Goal: Information Seeking & Learning: Learn about a topic

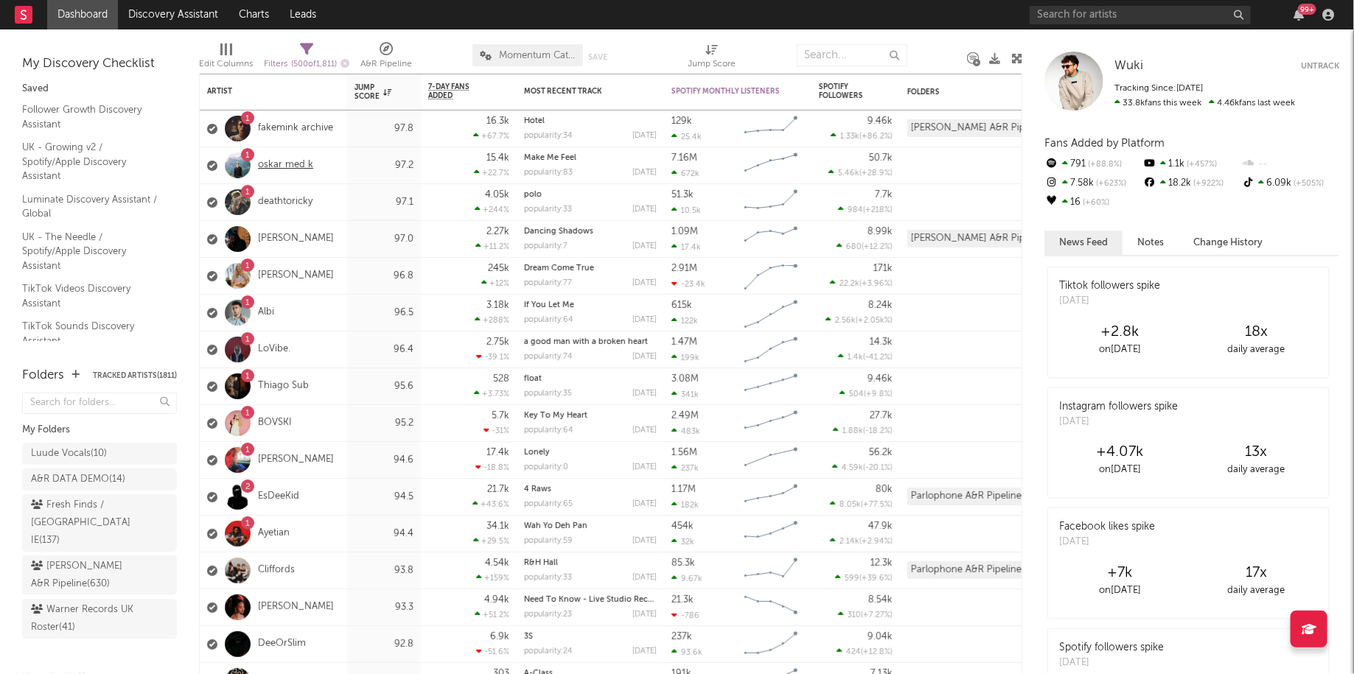
click at [276, 161] on link "oskar med k" at bounding box center [285, 165] width 55 height 13
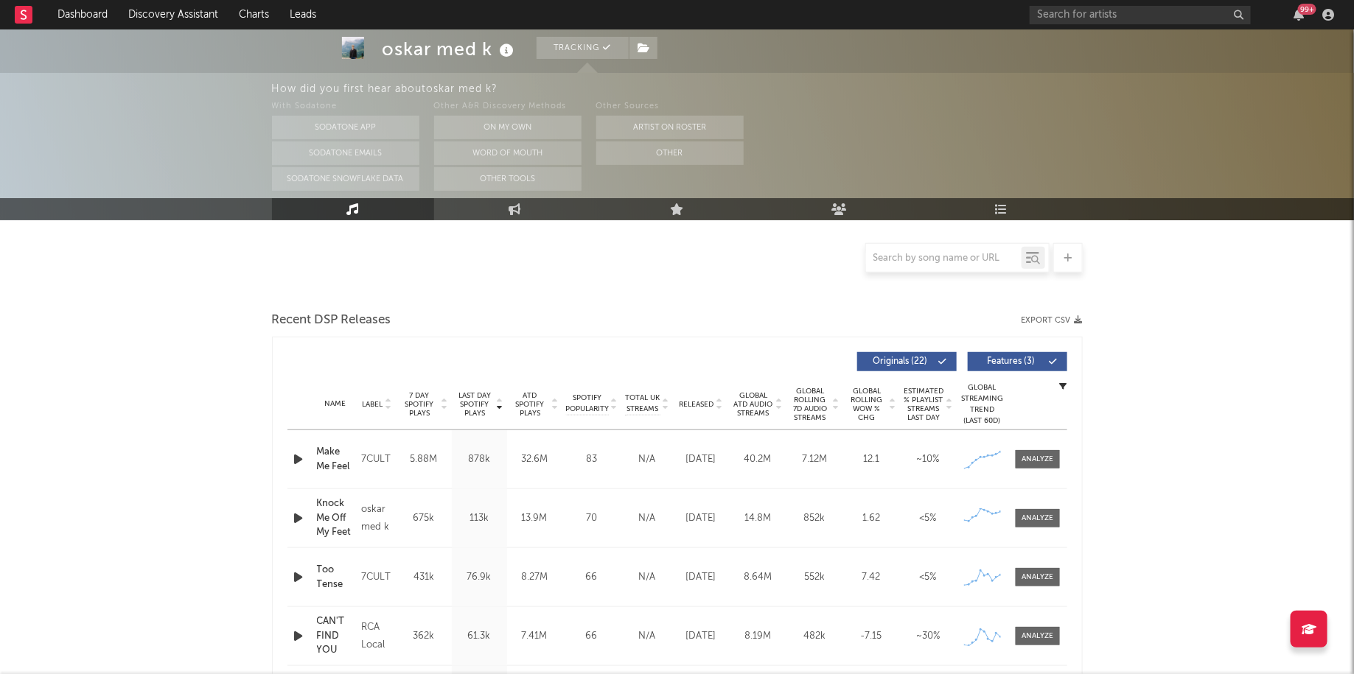
select select "6m"
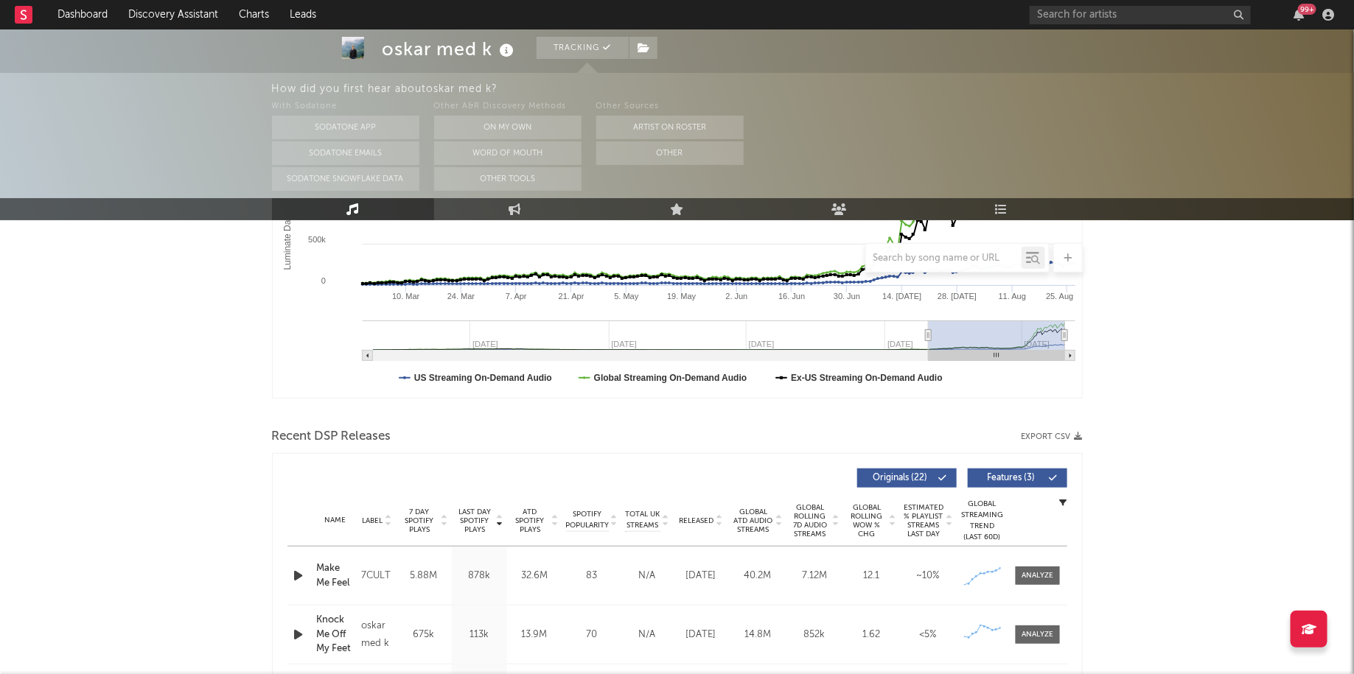
scroll to position [389, 0]
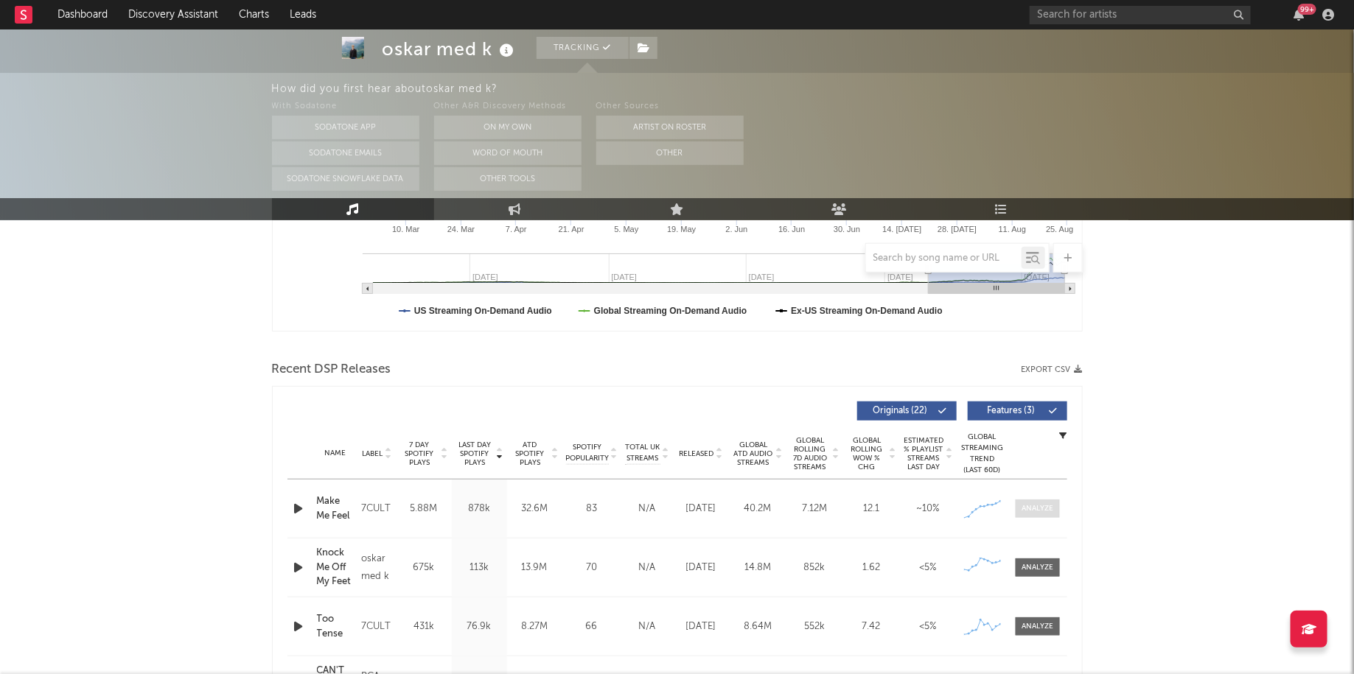
click at [1044, 511] on div at bounding box center [1037, 508] width 32 height 11
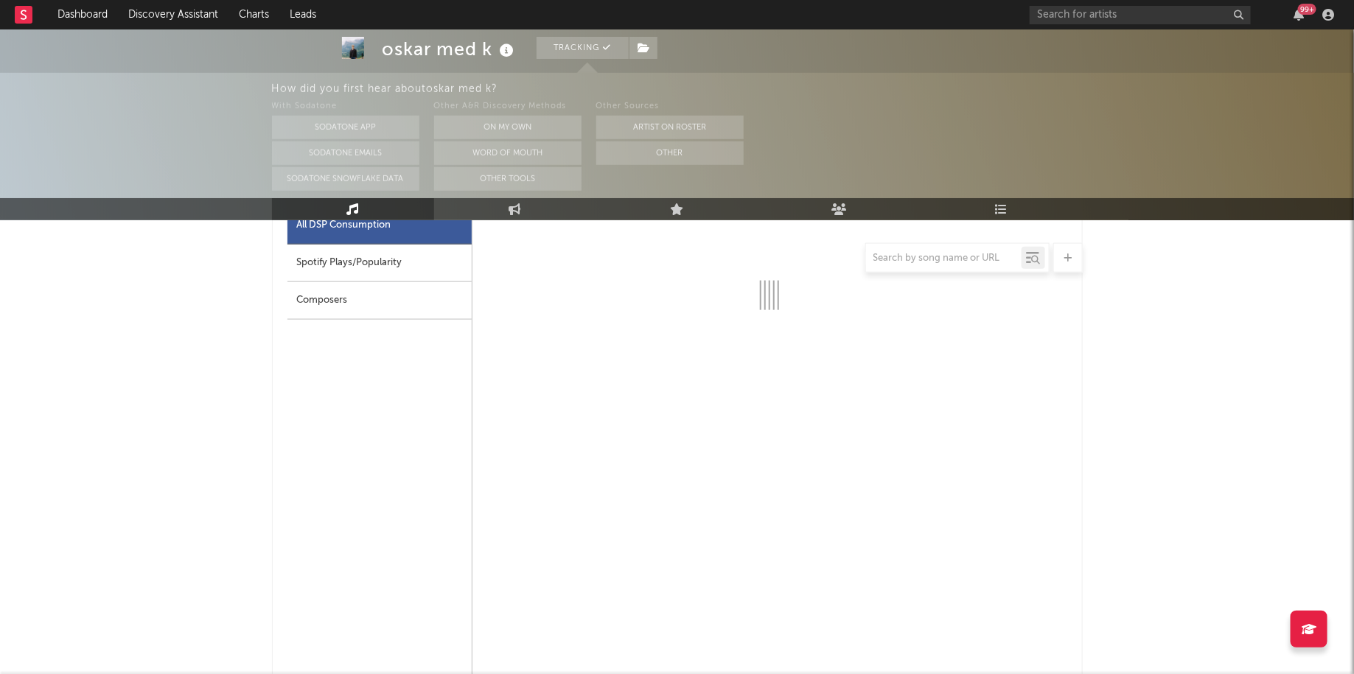
scroll to position [759, 0]
select select "1w"
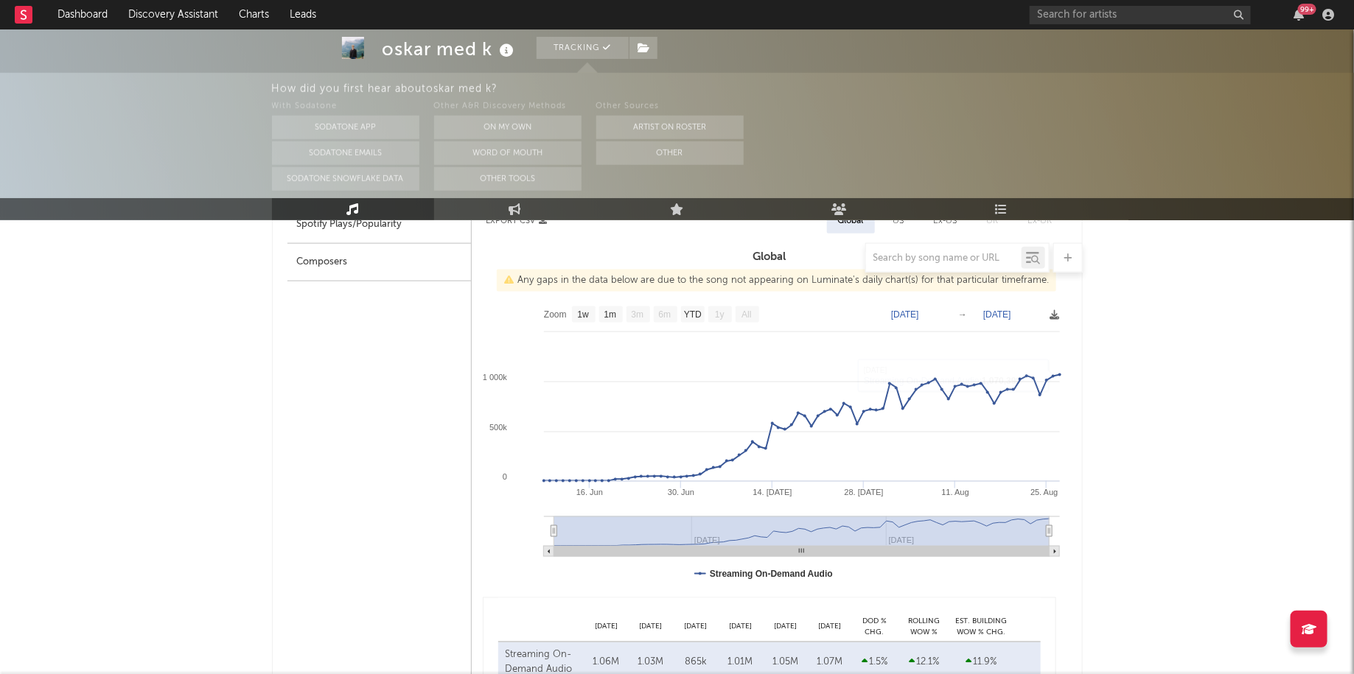
scroll to position [0, 0]
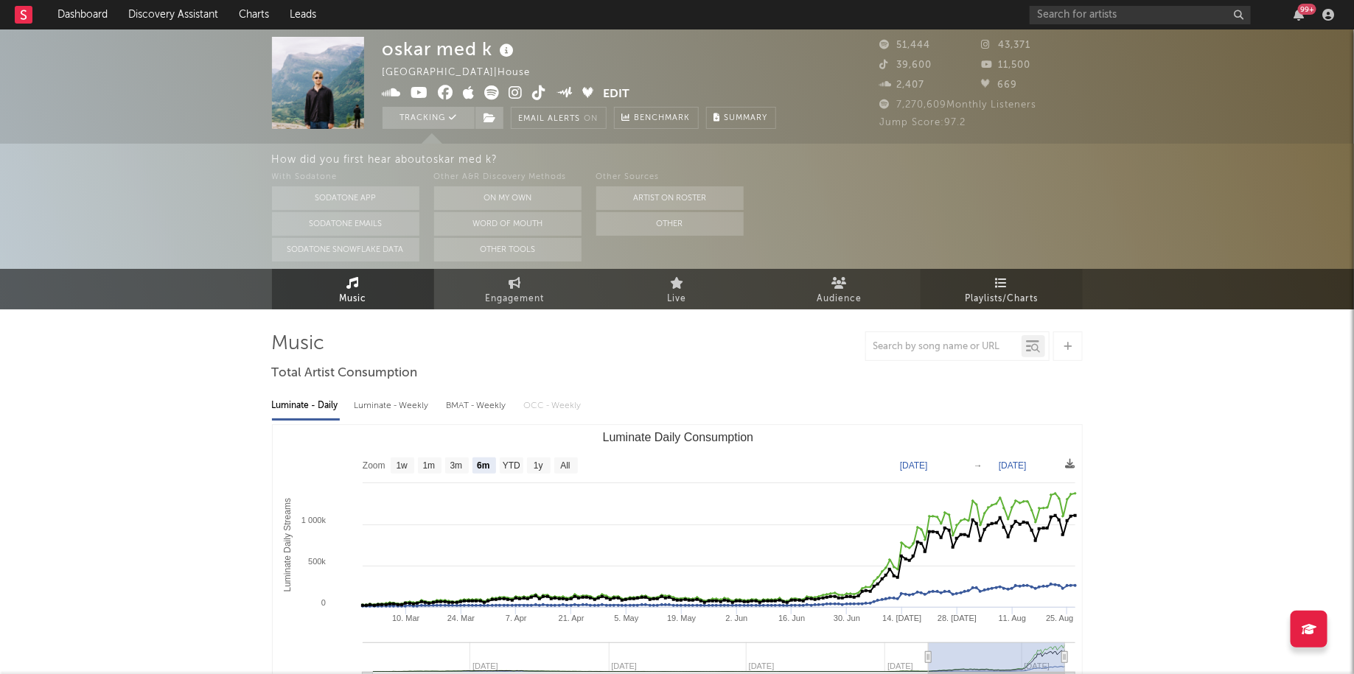
click at [1005, 290] on span "Playlists/Charts" at bounding box center [1001, 299] width 73 height 18
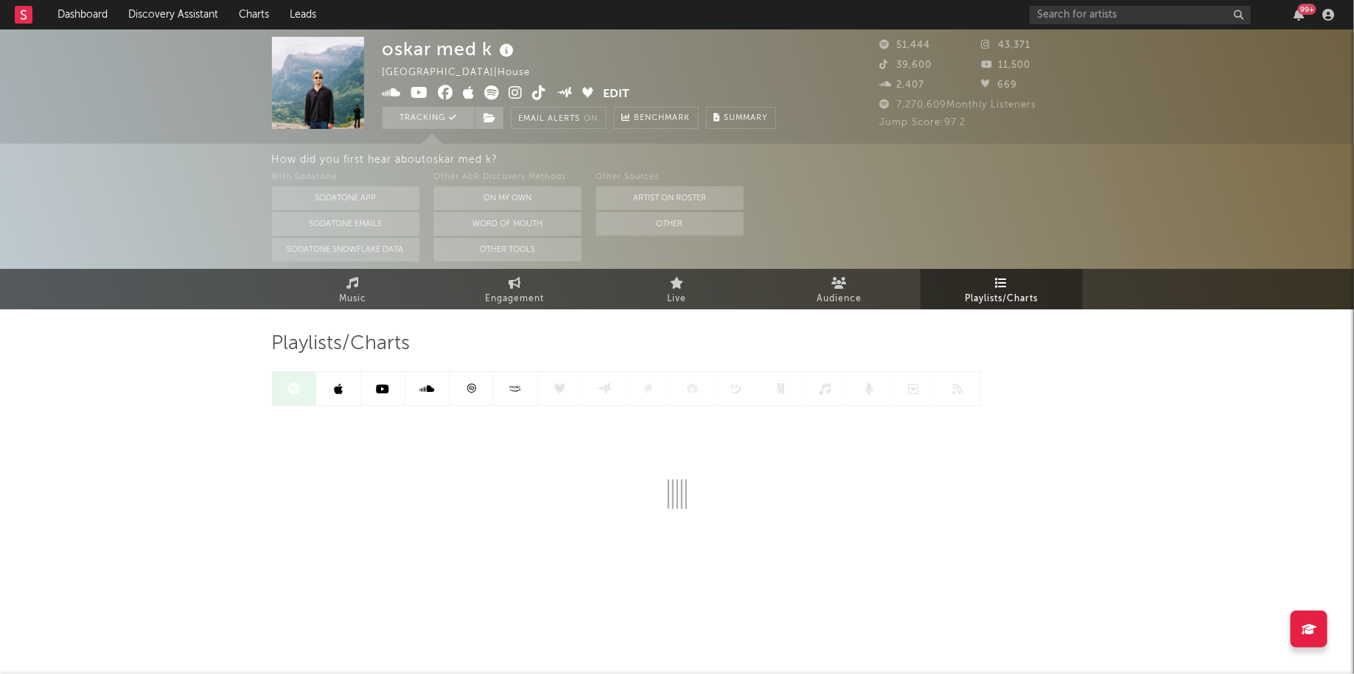
click at [999, 272] on link "Playlists/Charts" at bounding box center [1001, 289] width 162 height 41
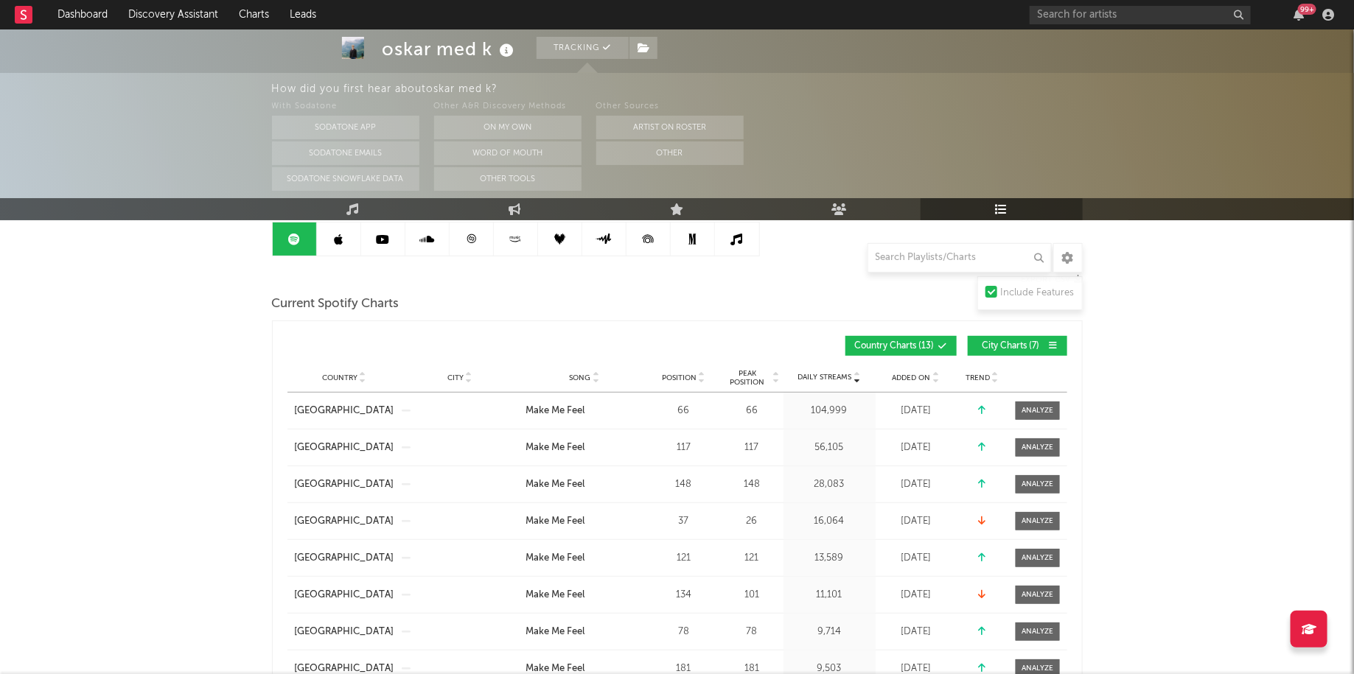
scroll to position [167, 0]
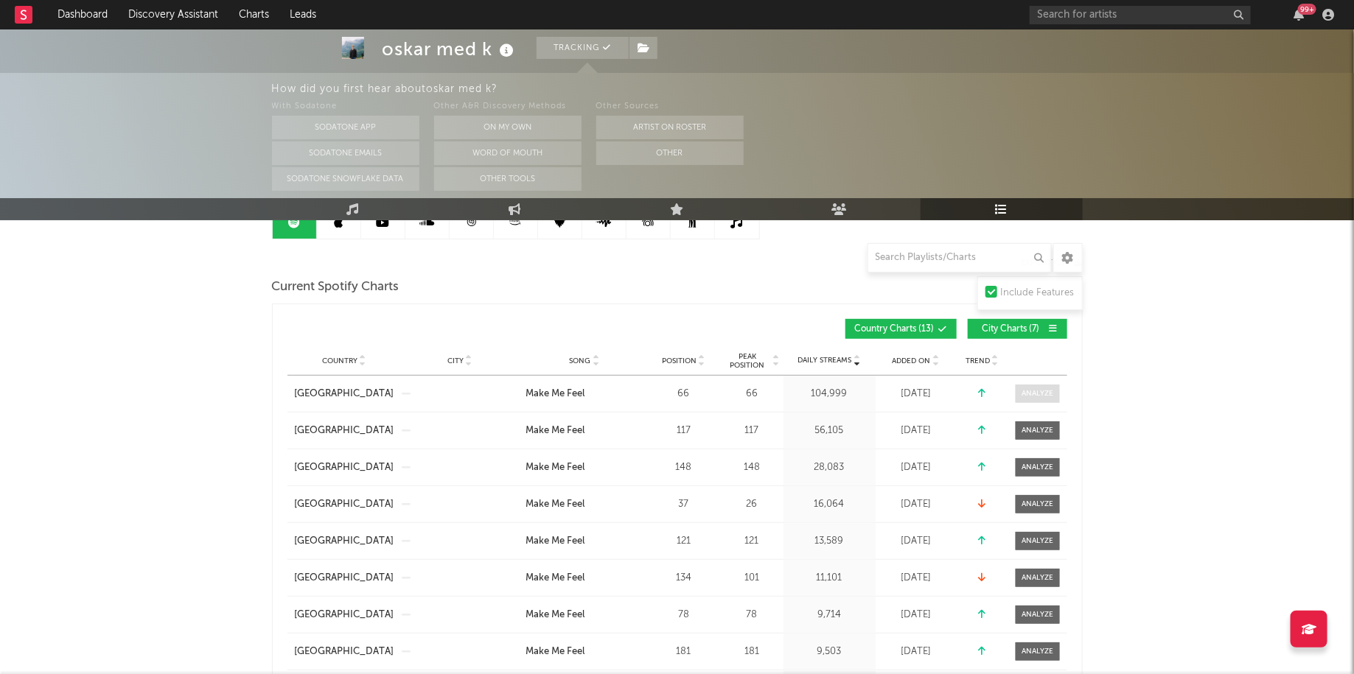
click at [1049, 393] on div at bounding box center [1037, 393] width 32 height 11
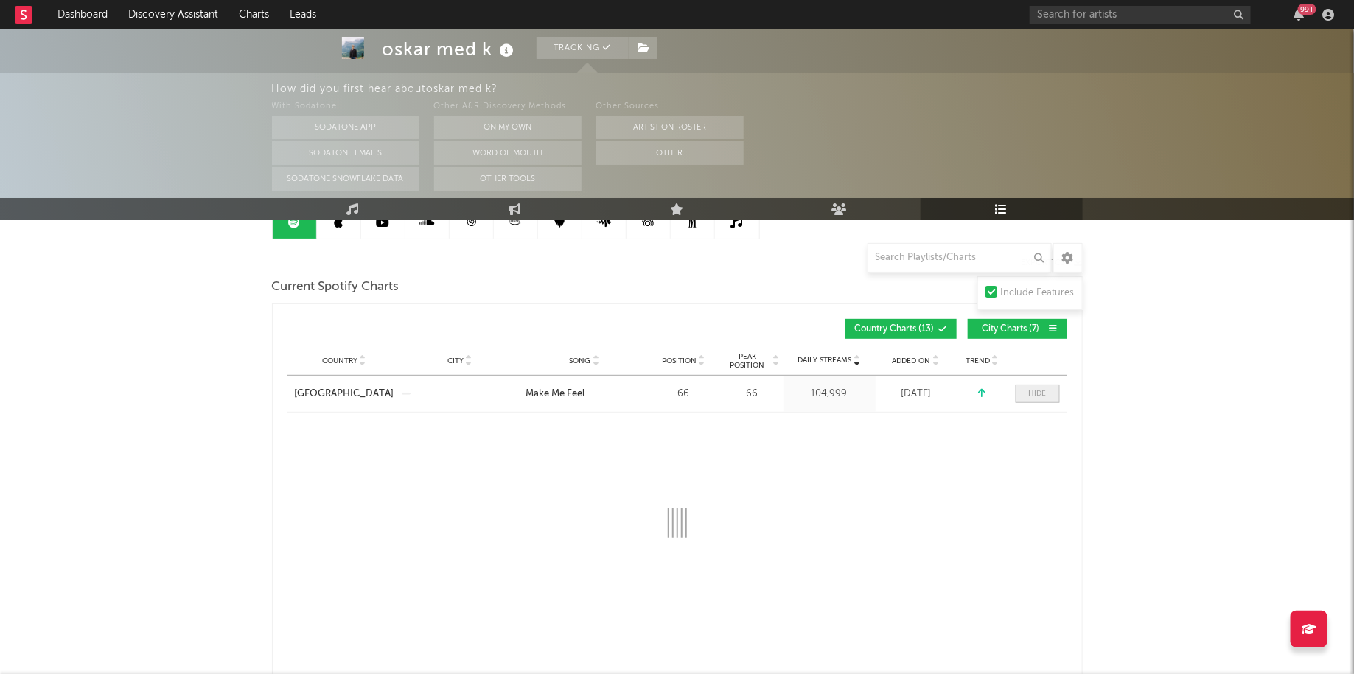
select select "1w"
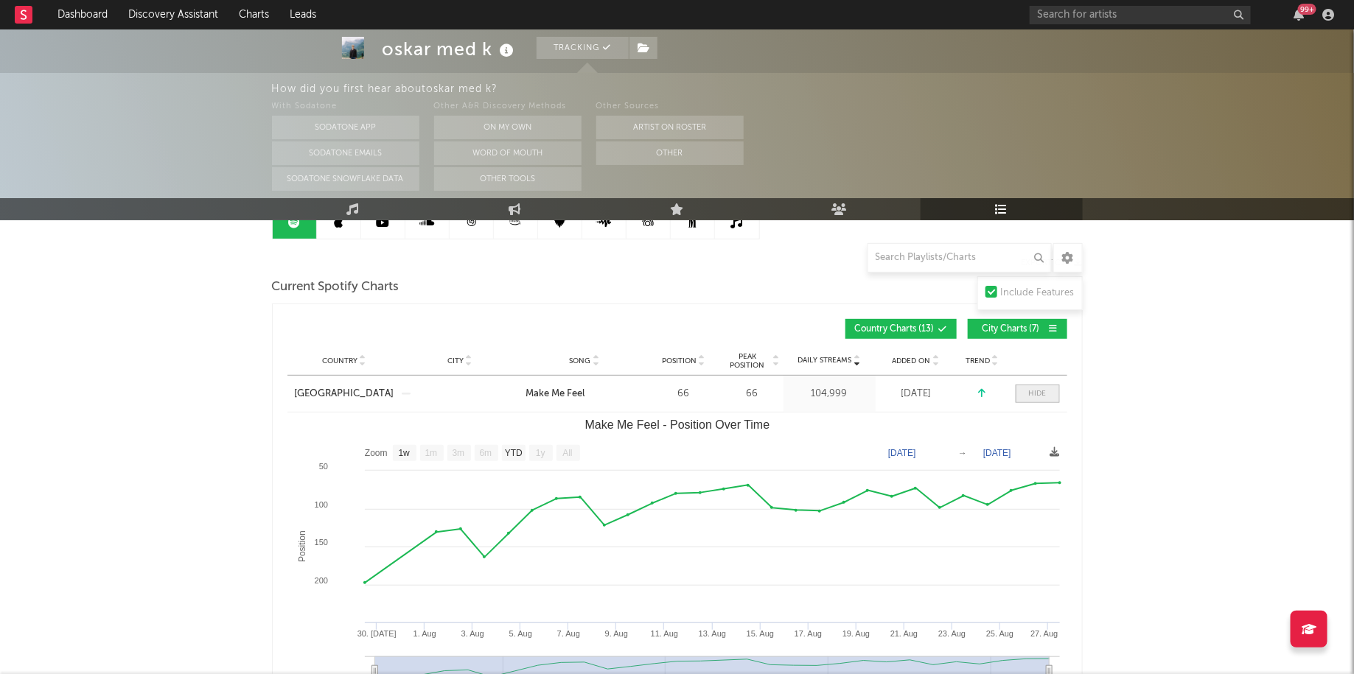
click at [1039, 391] on div at bounding box center [1038, 393] width 18 height 11
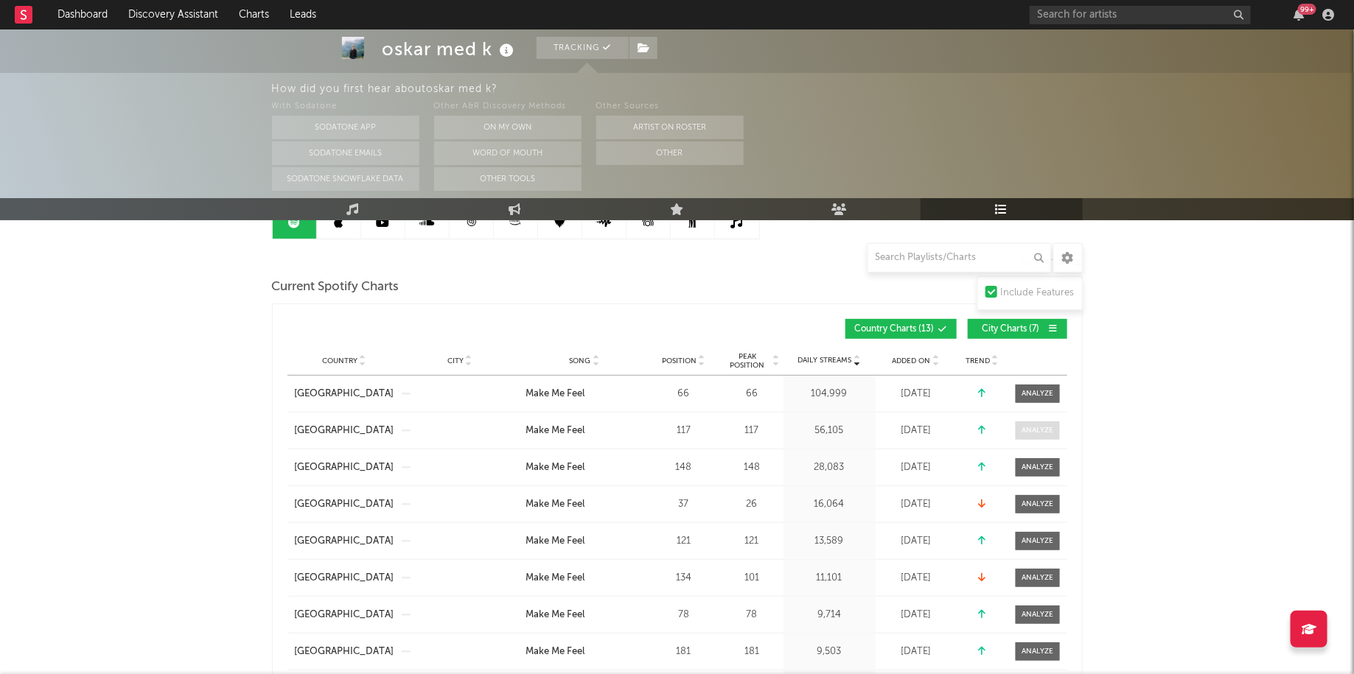
click at [1038, 428] on div at bounding box center [1037, 430] width 32 height 11
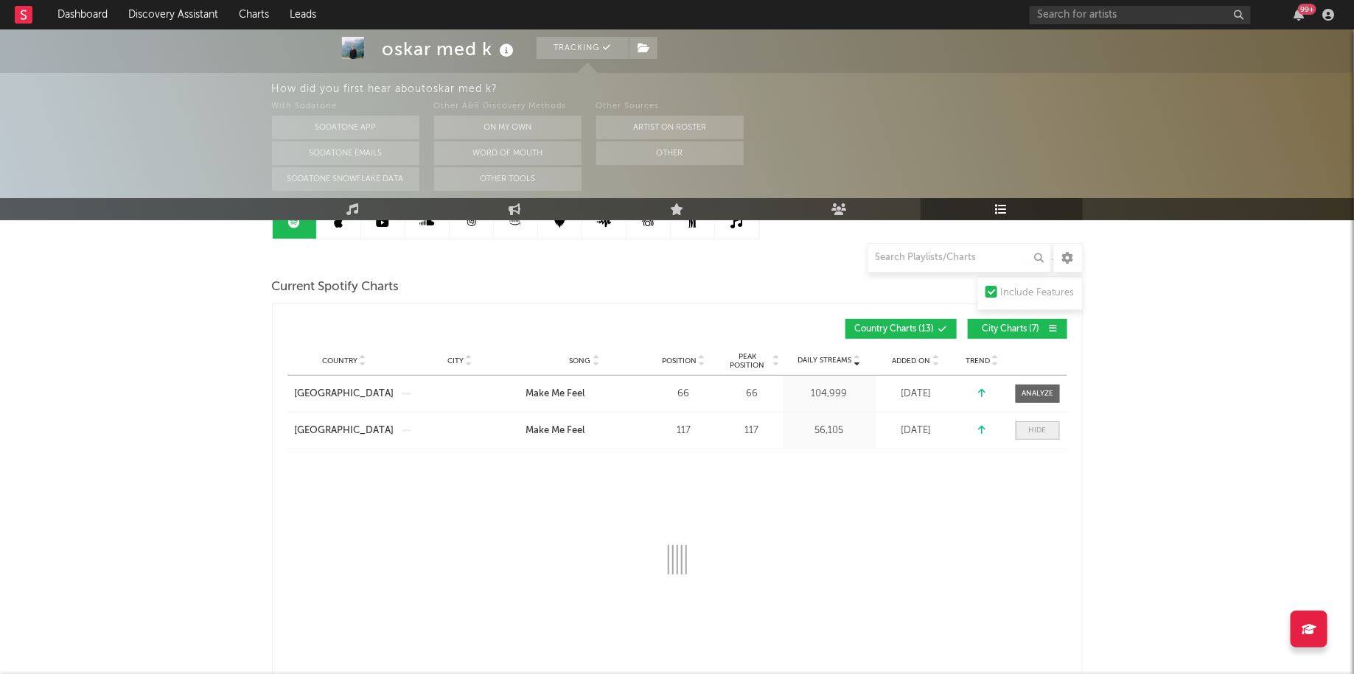
select select "1w"
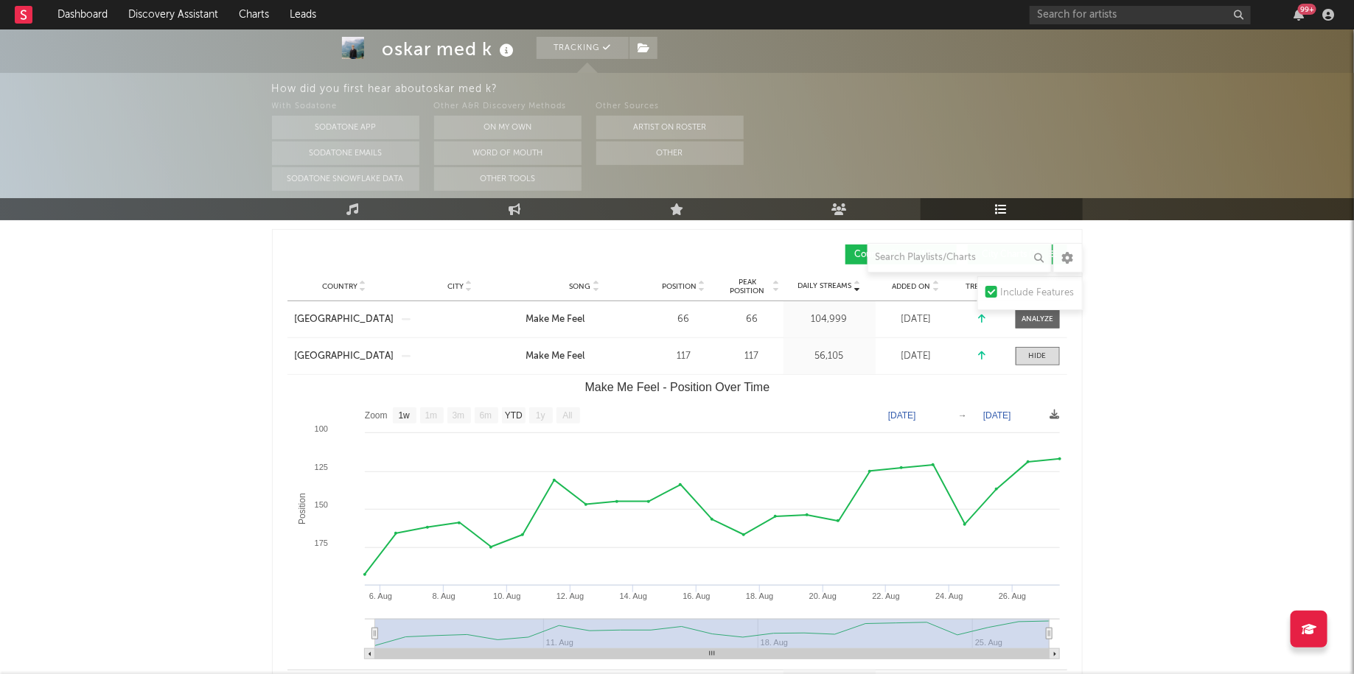
scroll to position [251, 0]
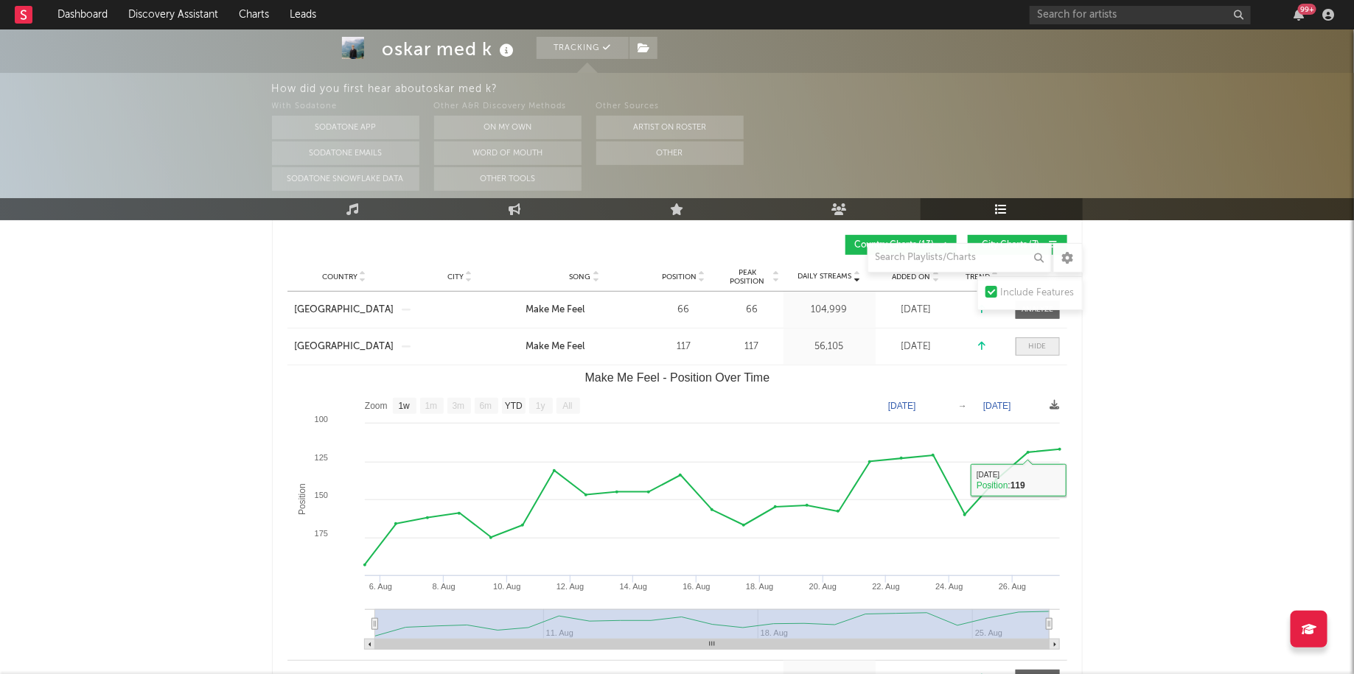
click at [1037, 348] on div at bounding box center [1038, 346] width 18 height 11
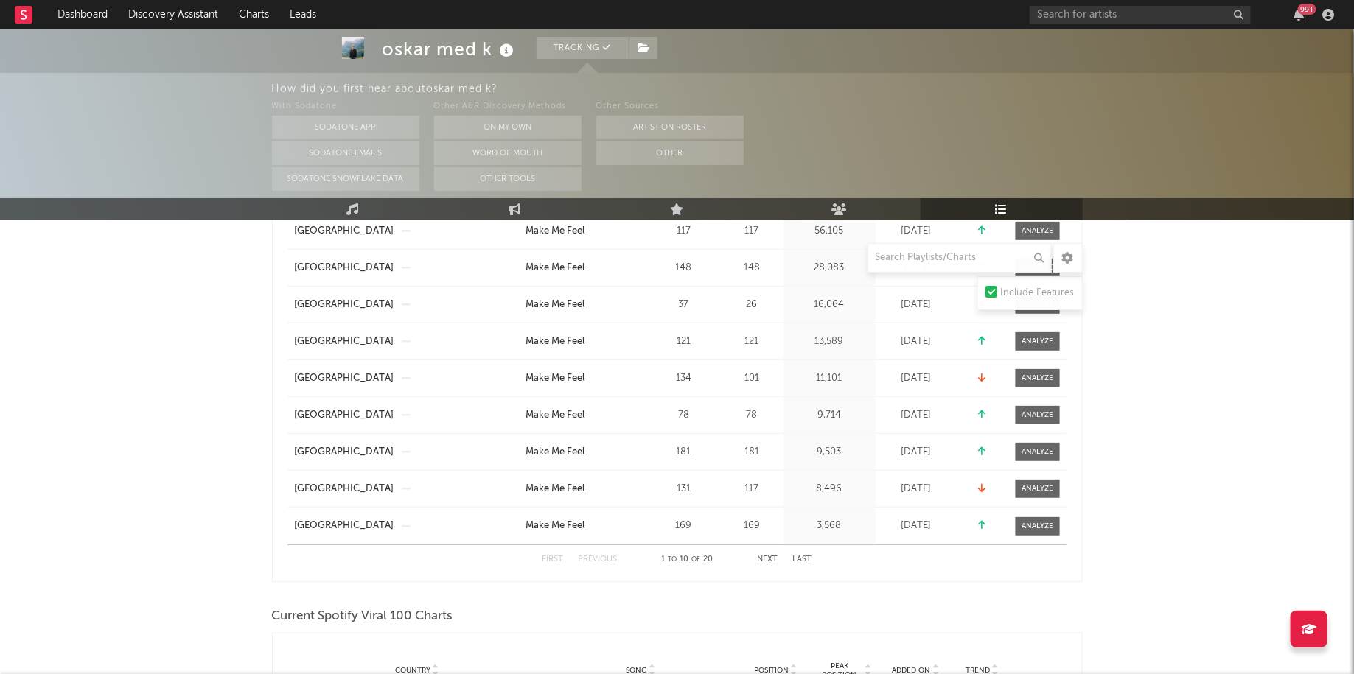
scroll to position [380, 0]
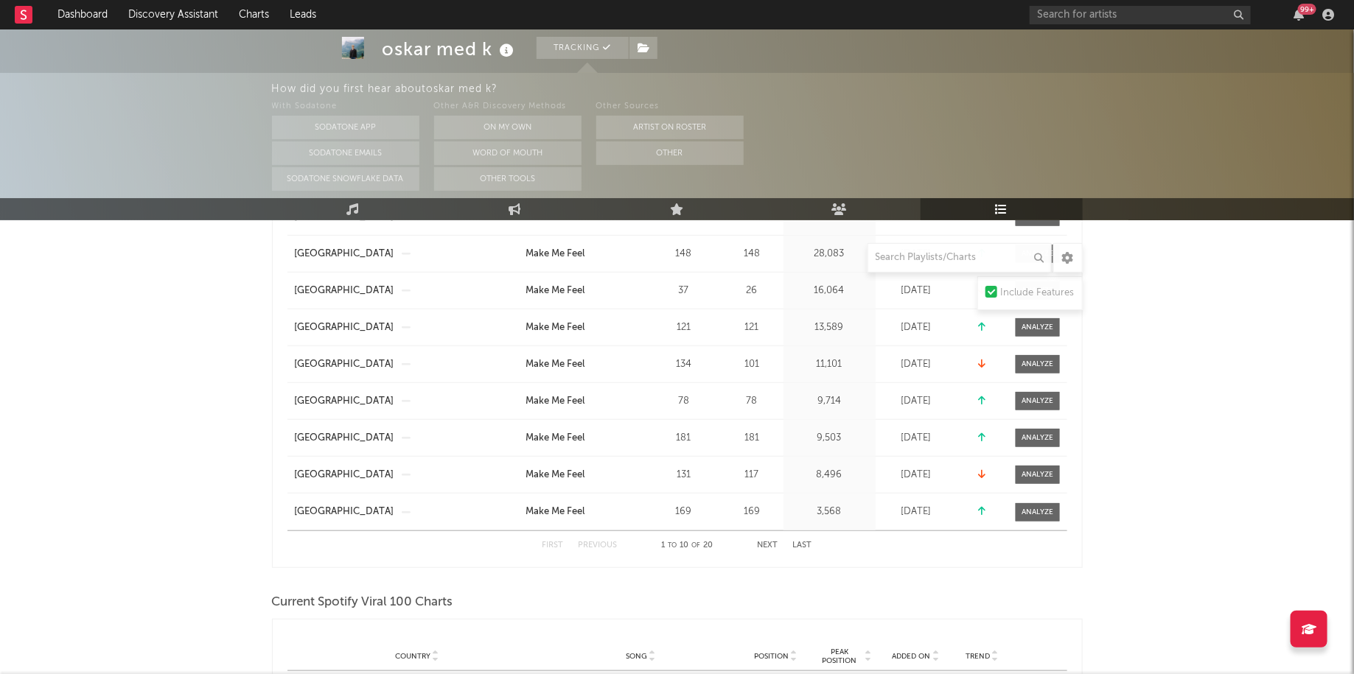
click at [765, 542] on button "Next" at bounding box center [768, 546] width 21 height 8
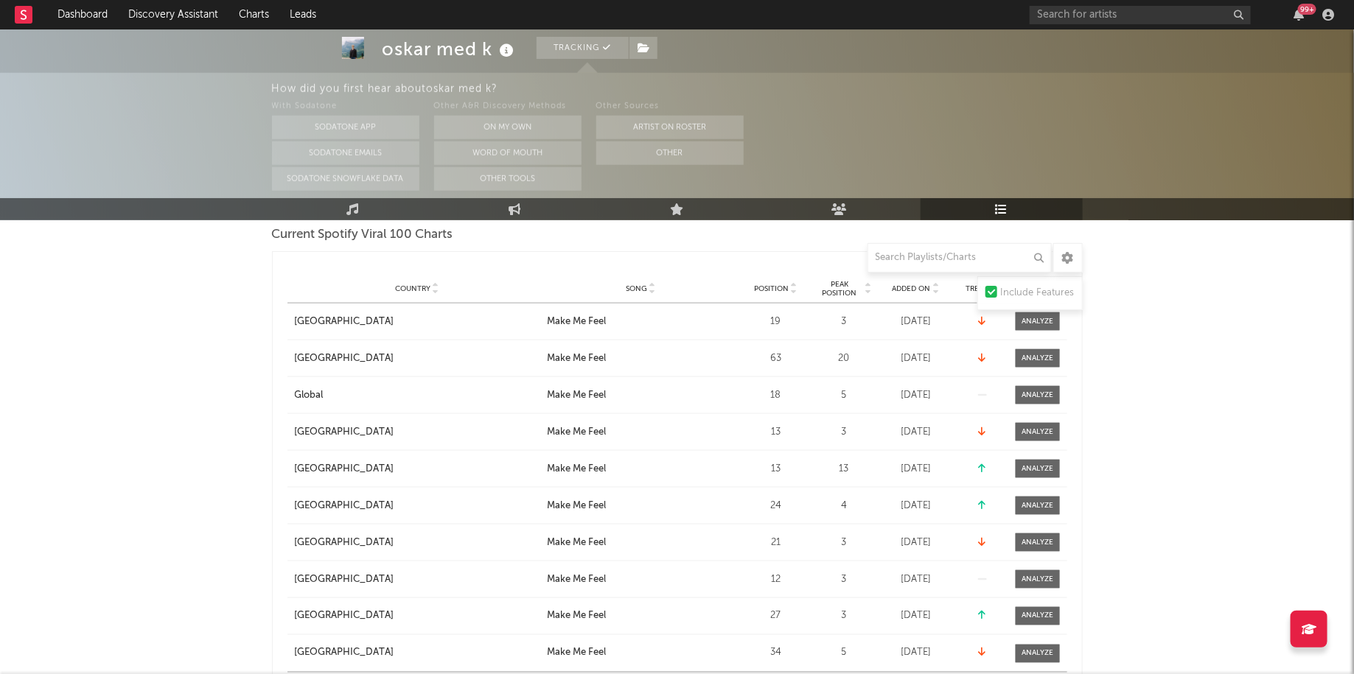
scroll to position [747, 0]
click at [1119, 16] on input "text" at bounding box center [1140, 15] width 221 height 18
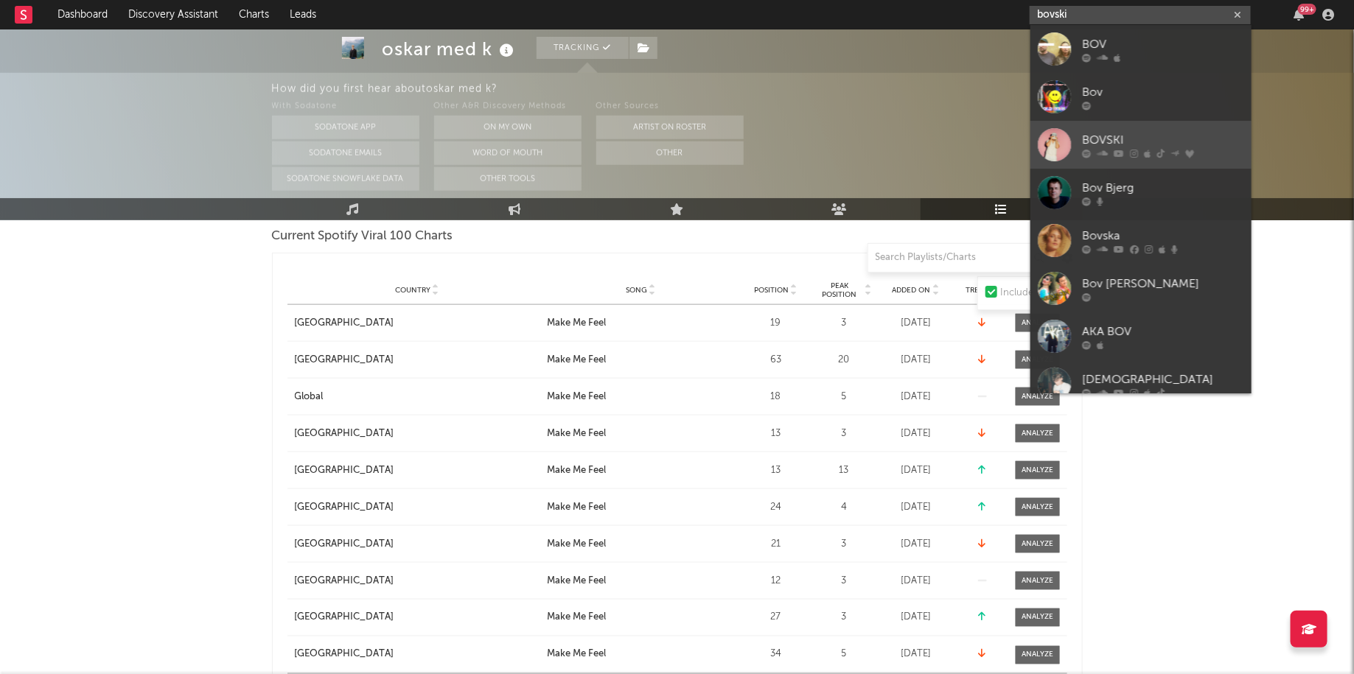
type input "bovski"
click at [1102, 135] on div "BOVSKI" at bounding box center [1163, 140] width 162 height 18
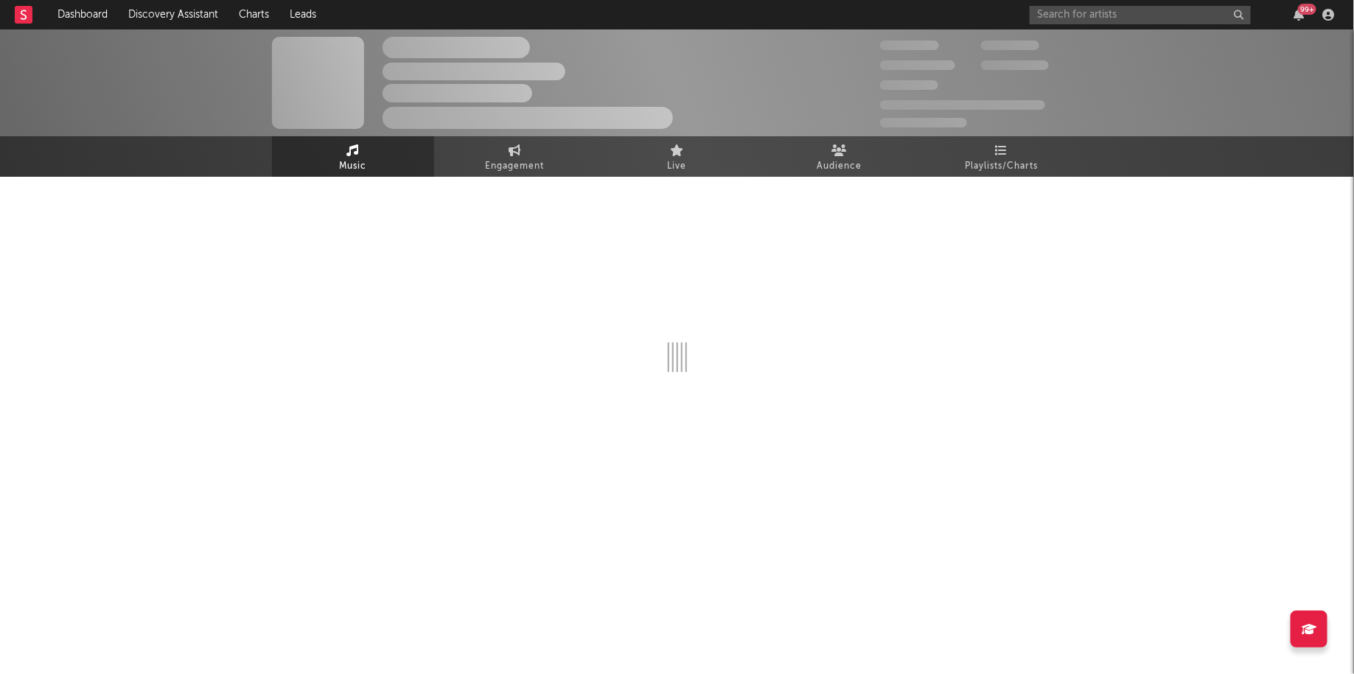
select select "6m"
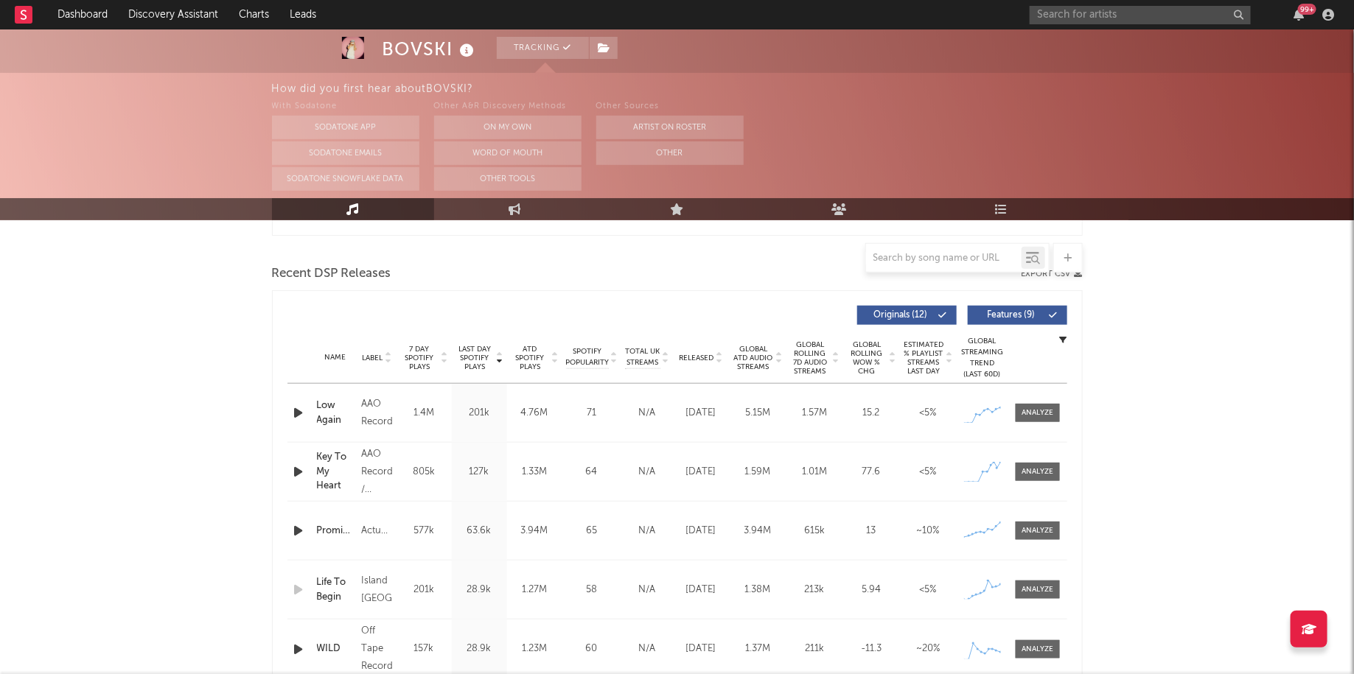
scroll to position [491, 0]
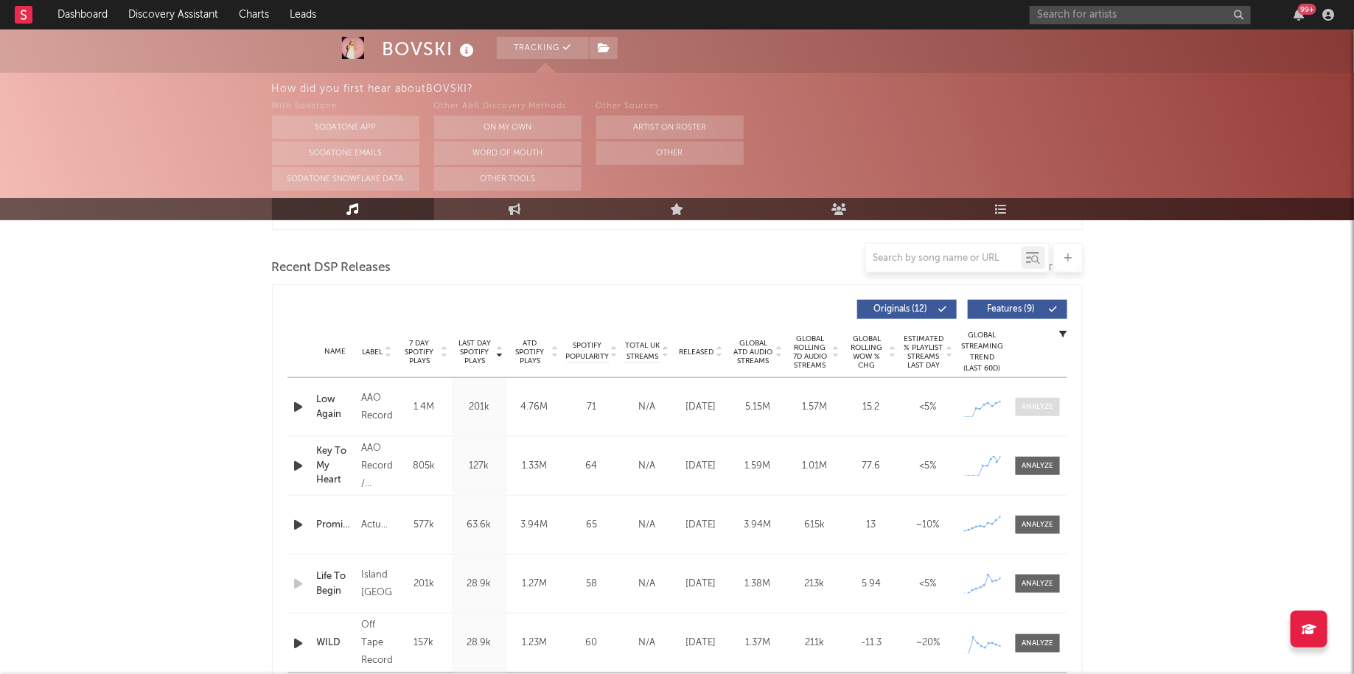
click at [1040, 412] on span at bounding box center [1038, 407] width 44 height 18
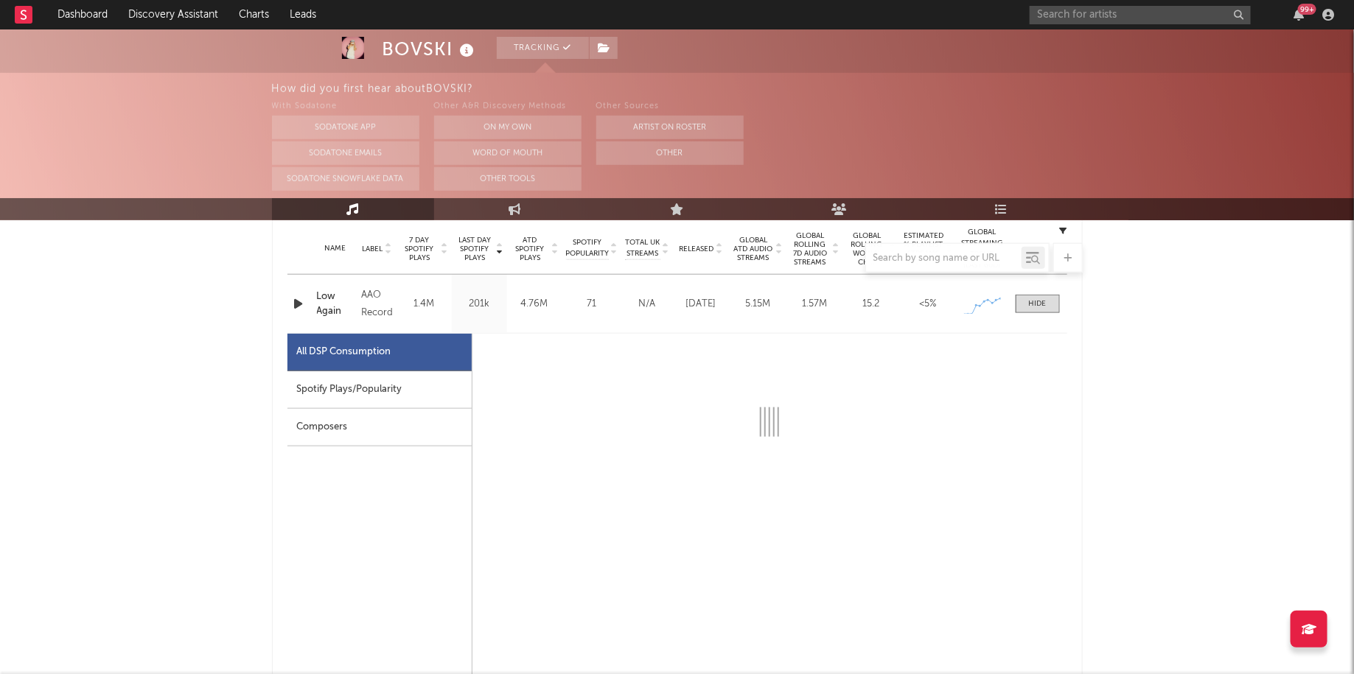
select select "1w"
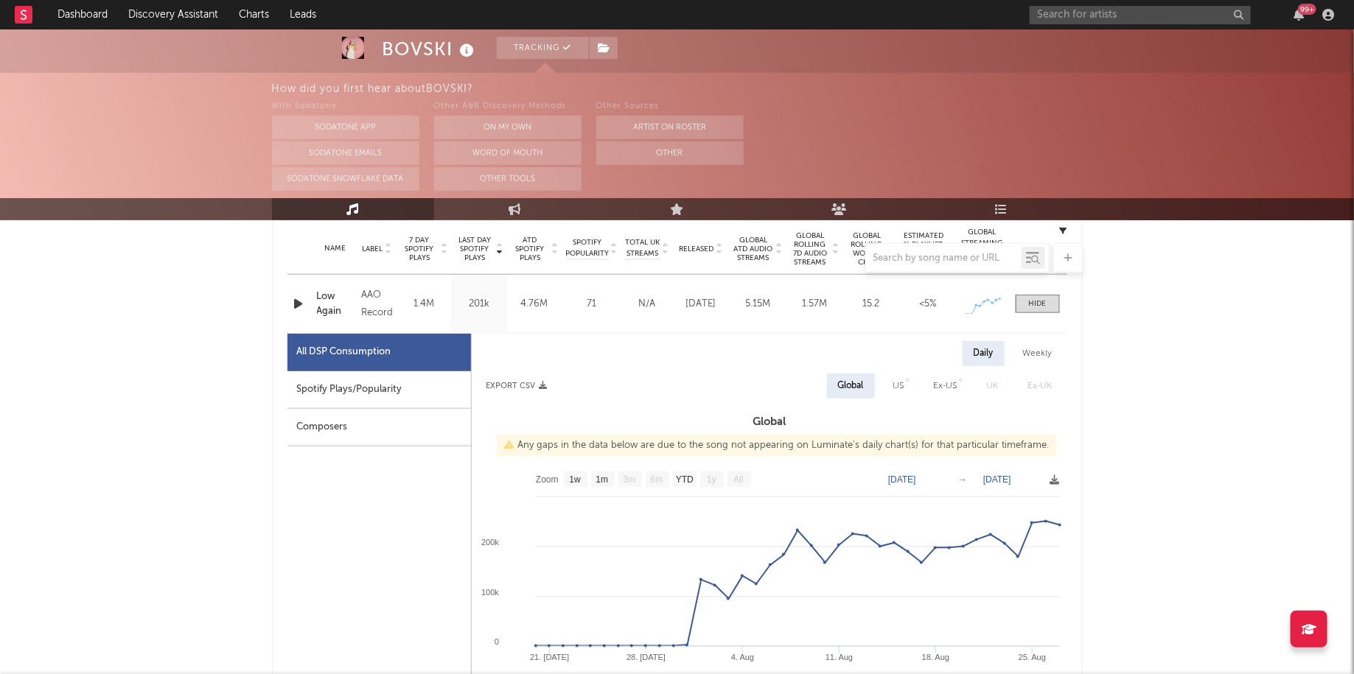
scroll to position [604, 0]
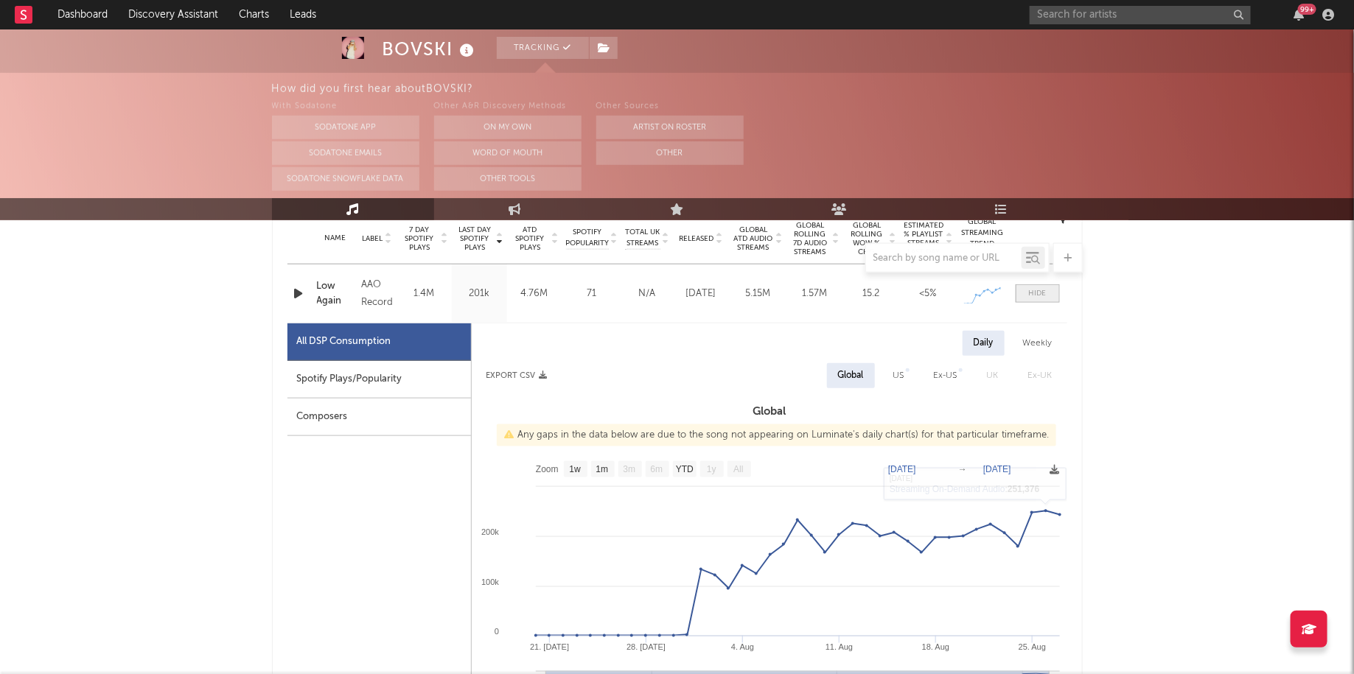
click at [1032, 285] on span at bounding box center [1038, 293] width 44 height 18
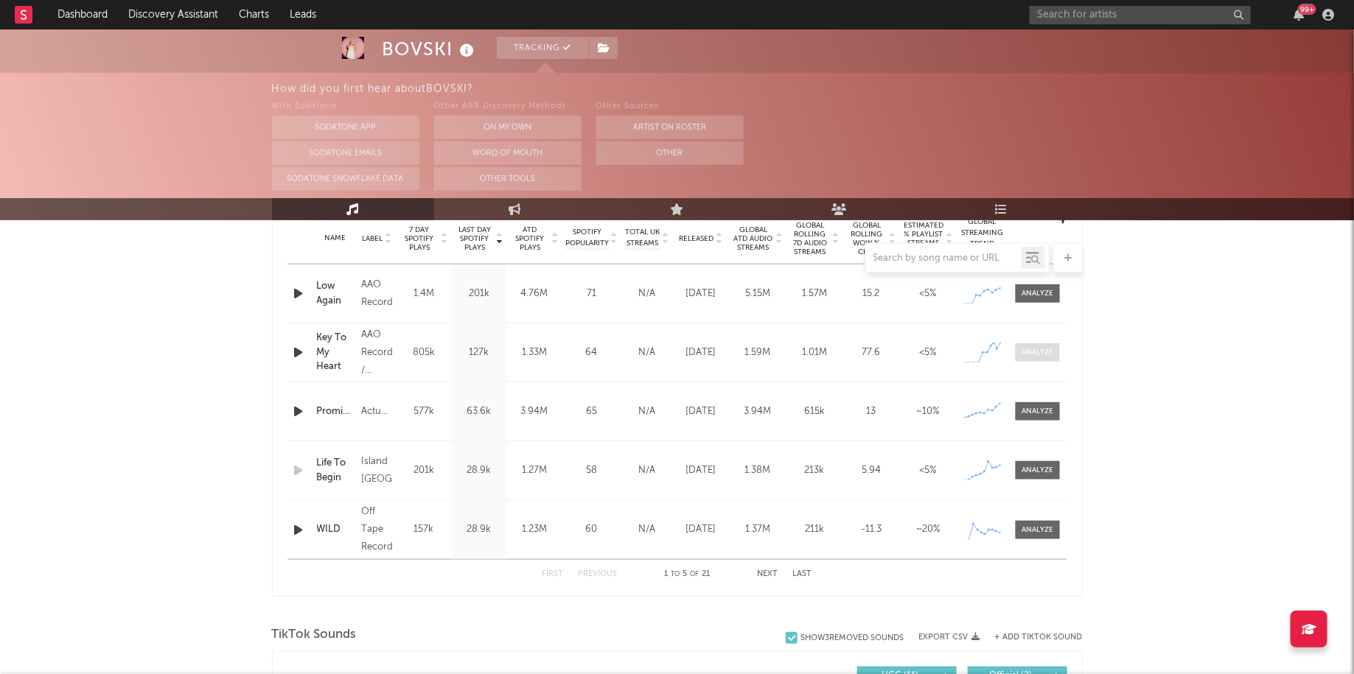
click at [1033, 347] on div at bounding box center [1037, 352] width 32 height 11
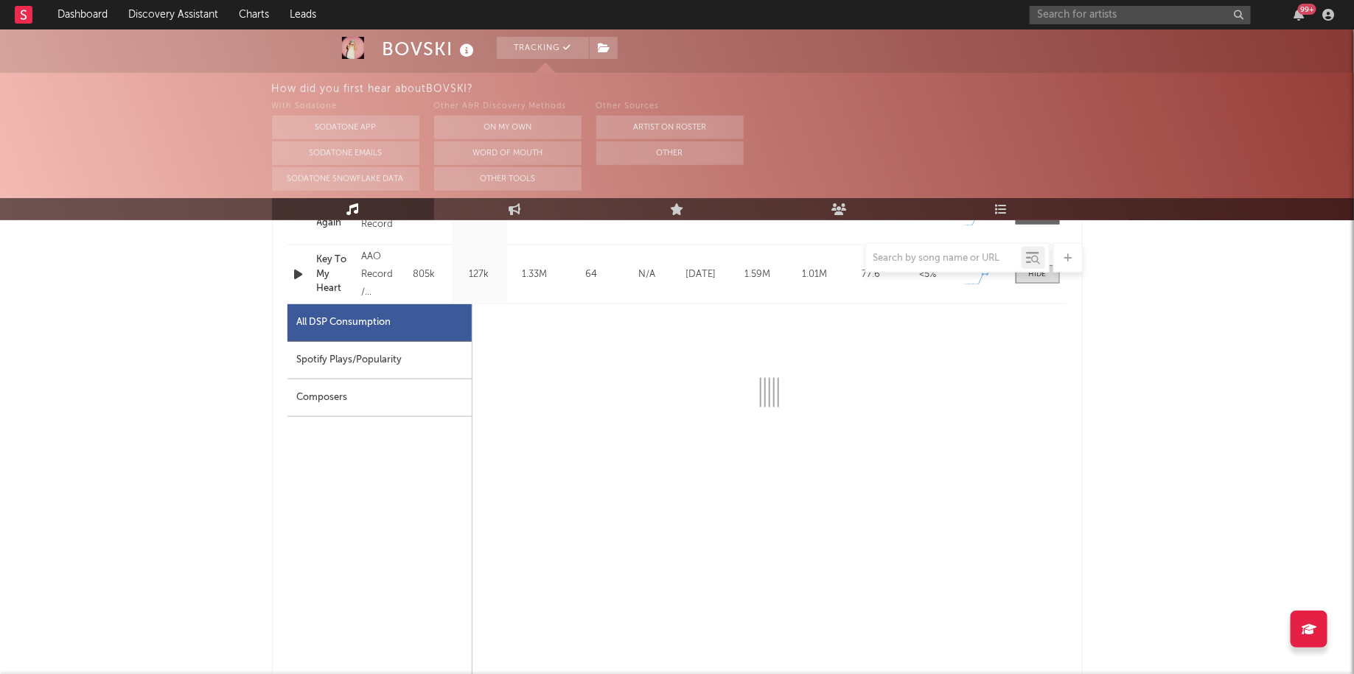
select select "1w"
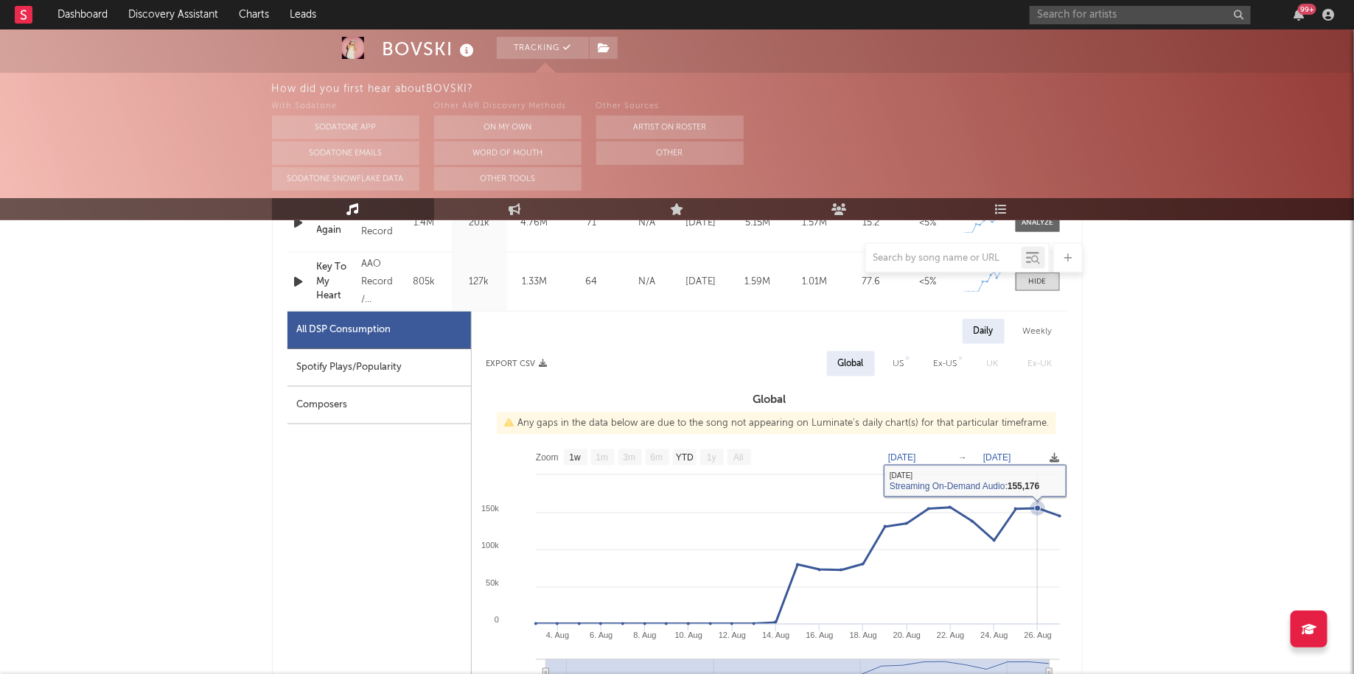
scroll to position [649, 0]
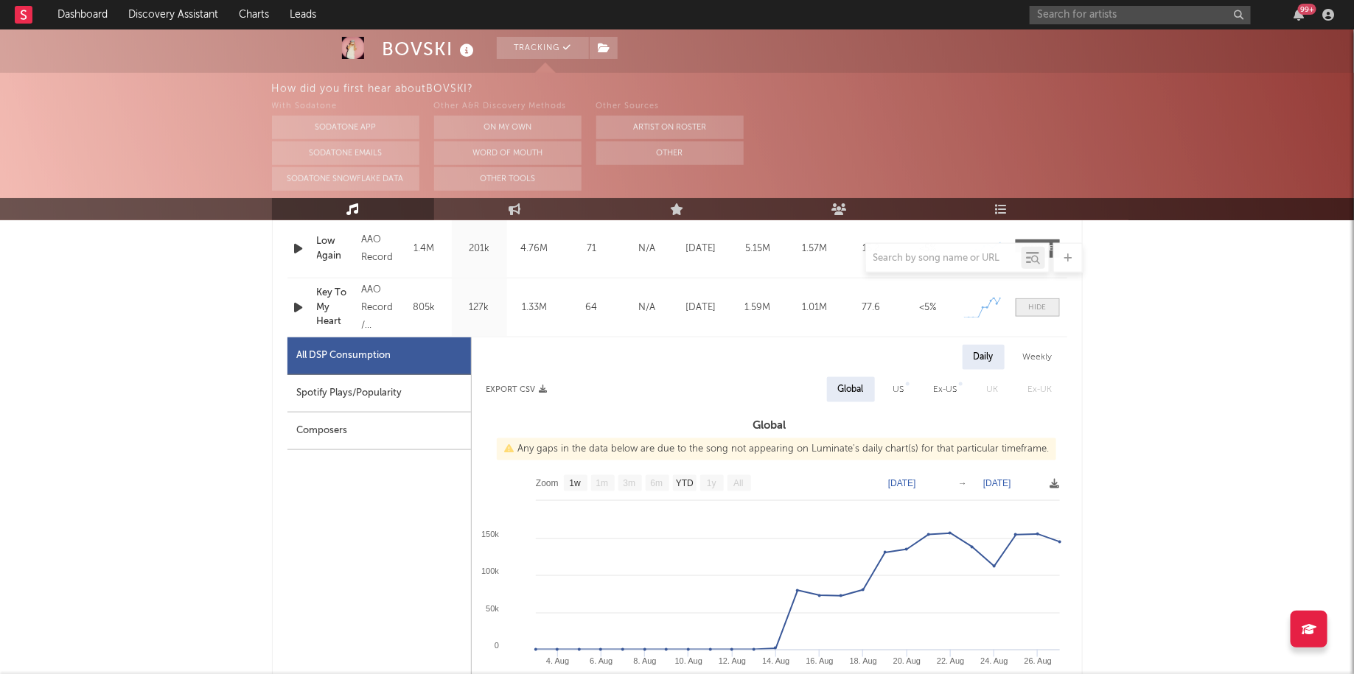
click at [1038, 302] on div at bounding box center [1038, 307] width 18 height 11
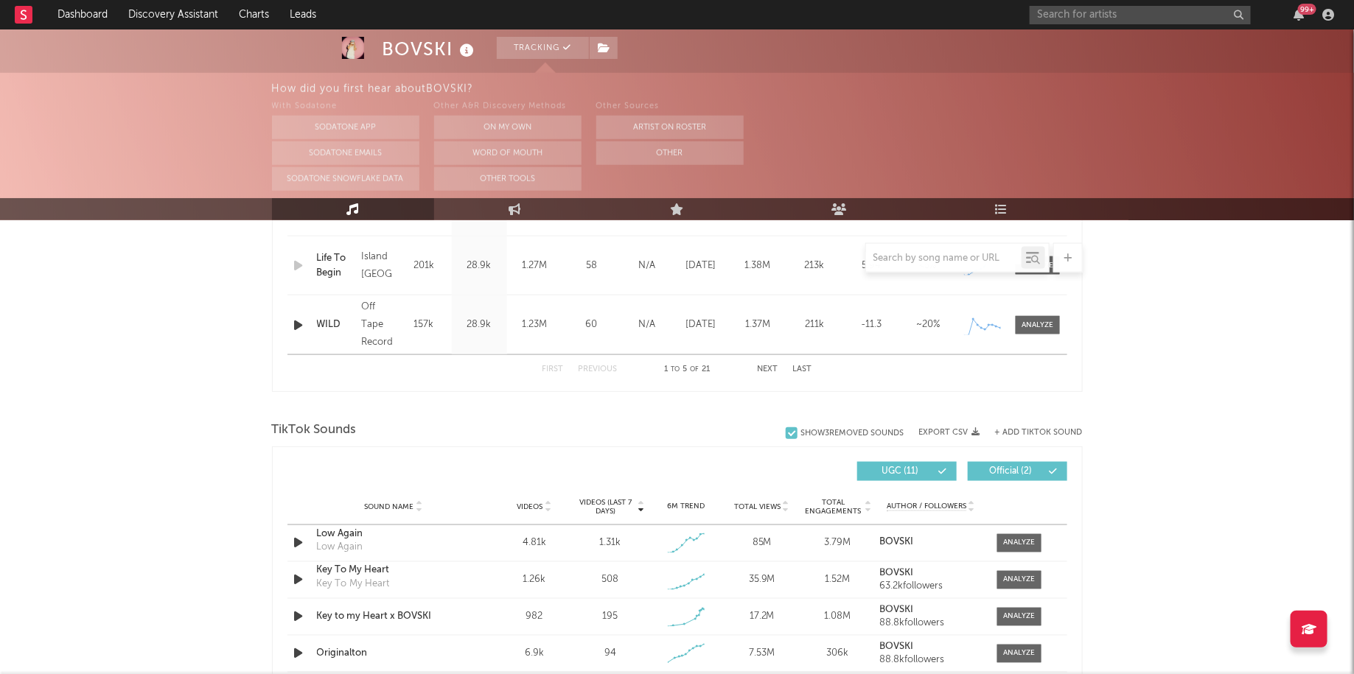
scroll to position [841, 0]
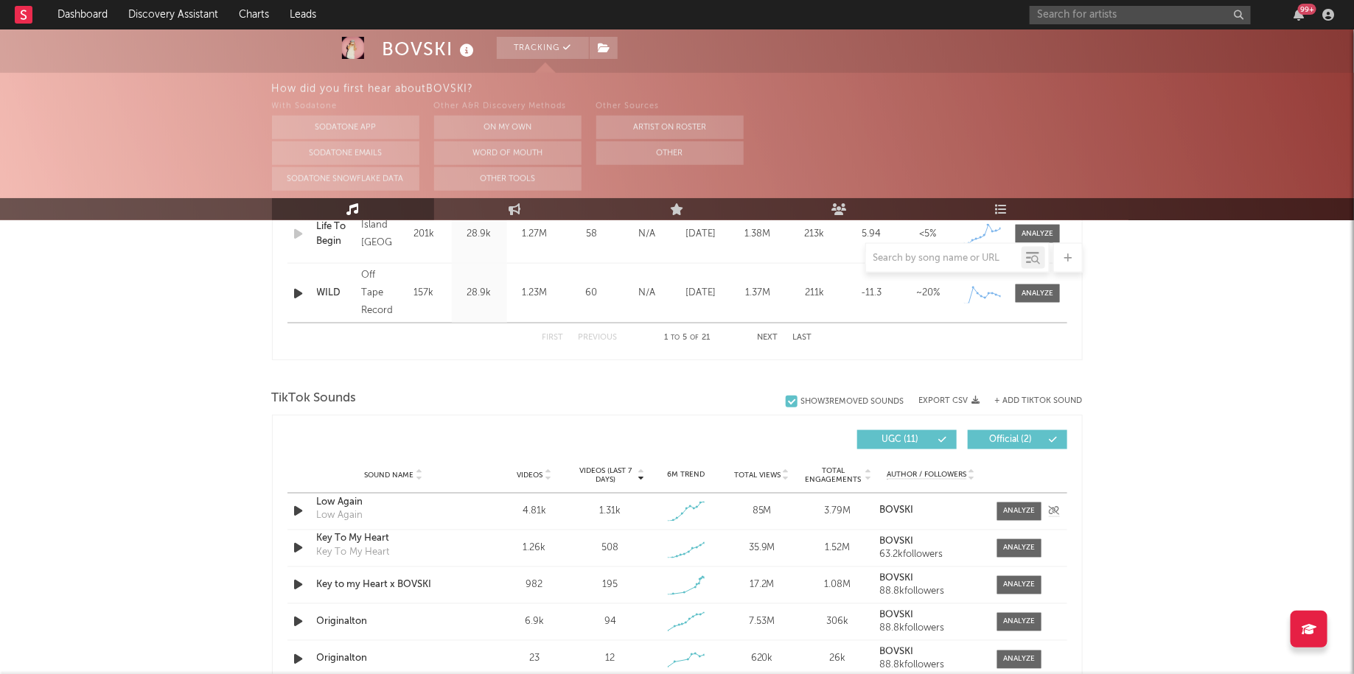
click at [1021, 494] on div "Sound Name Low Again Low Again Videos 4.81k Videos (last 7 days) 1.31k Weekly G…" at bounding box center [677, 512] width 780 height 36
click at [1019, 504] on span at bounding box center [1019, 512] width 44 height 18
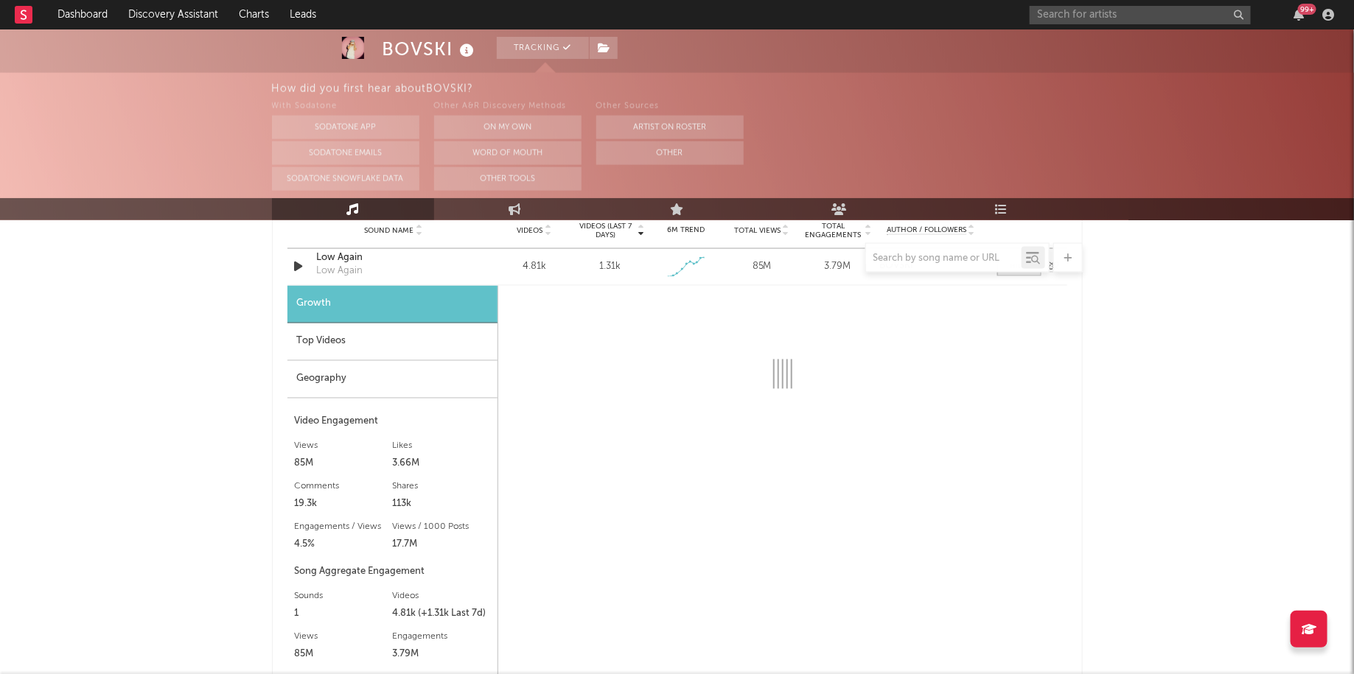
select select "1w"
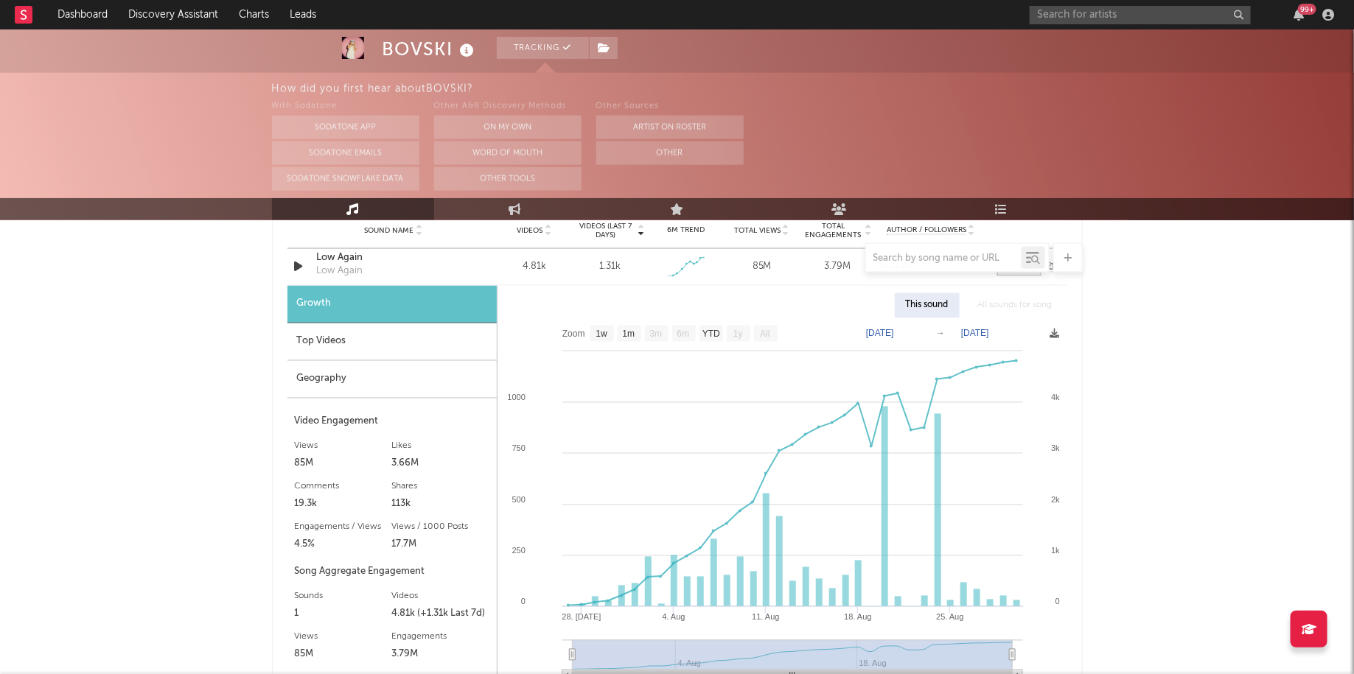
scroll to position [1088, 0]
click at [347, 260] on div at bounding box center [677, 257] width 811 height 29
click at [346, 251] on div at bounding box center [677, 257] width 811 height 29
click at [326, 251] on div at bounding box center [677, 257] width 811 height 29
click at [345, 326] on div "Top Videos" at bounding box center [391, 340] width 209 height 38
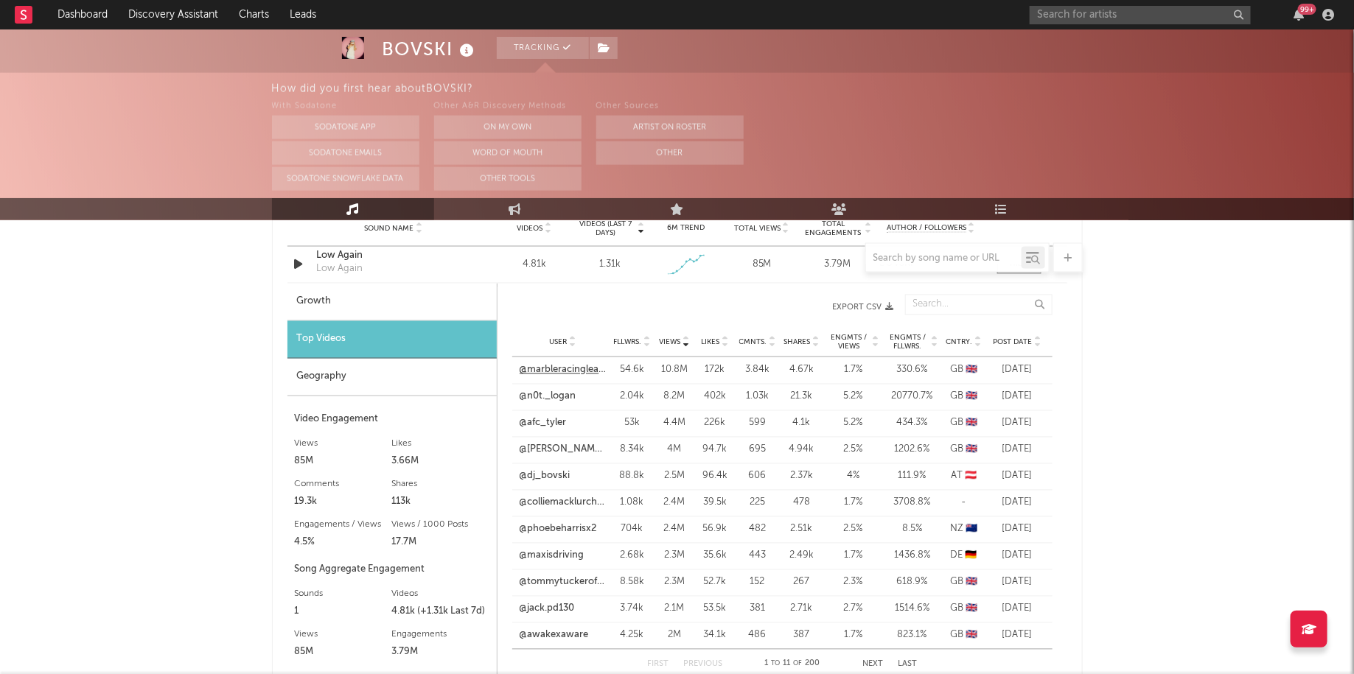
click at [560, 372] on link "@marbleracingleague" at bounding box center [563, 370] width 87 height 15
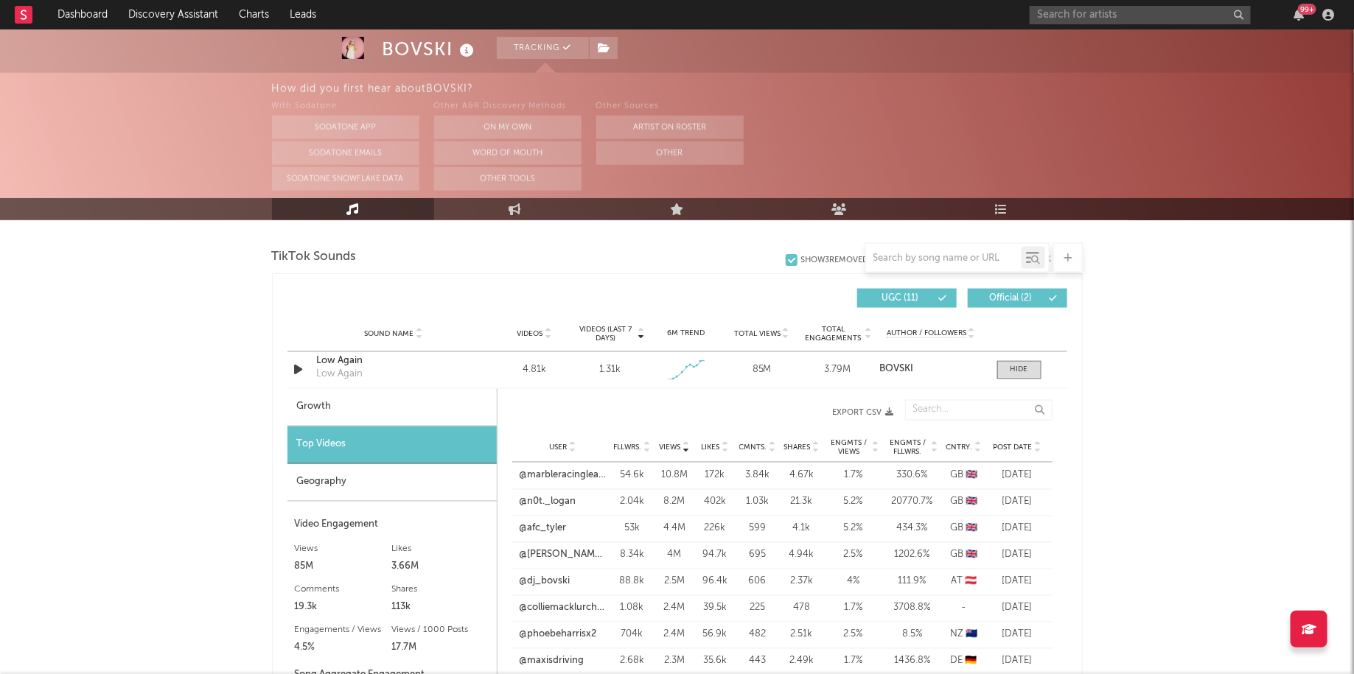
scroll to position [978, 0]
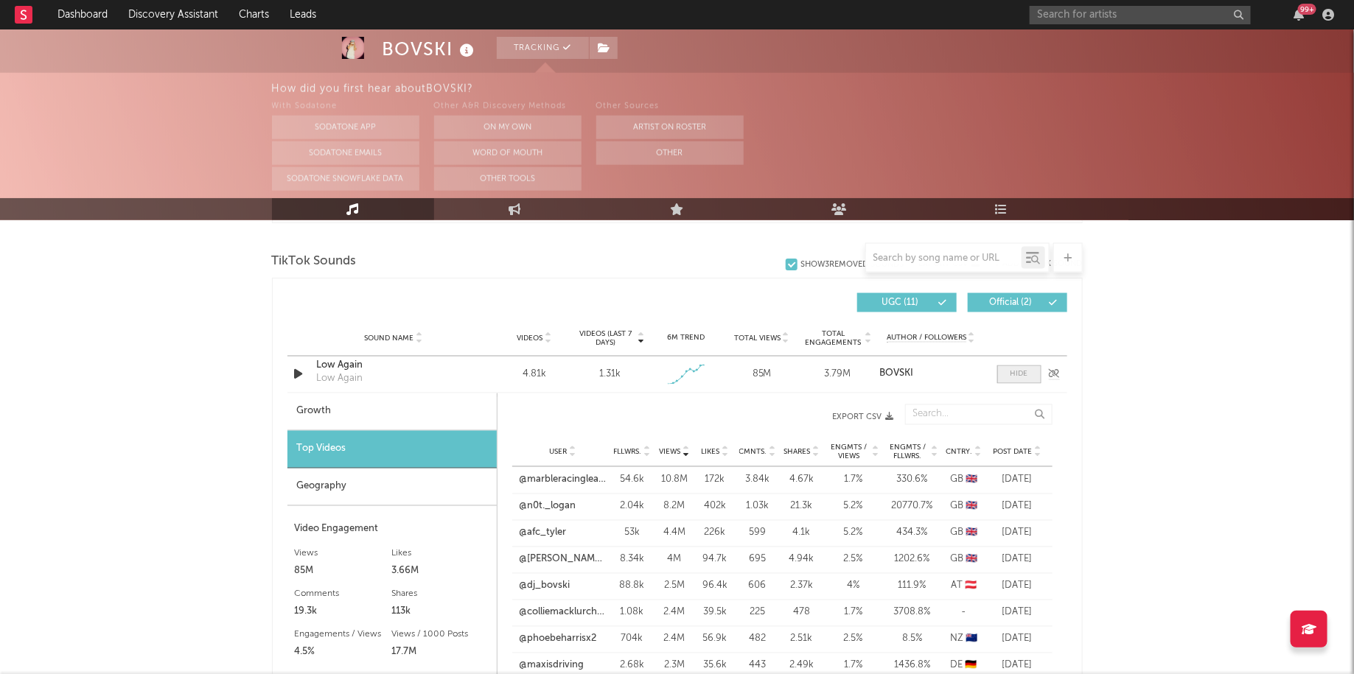
click at [1015, 377] on div at bounding box center [1019, 374] width 18 height 11
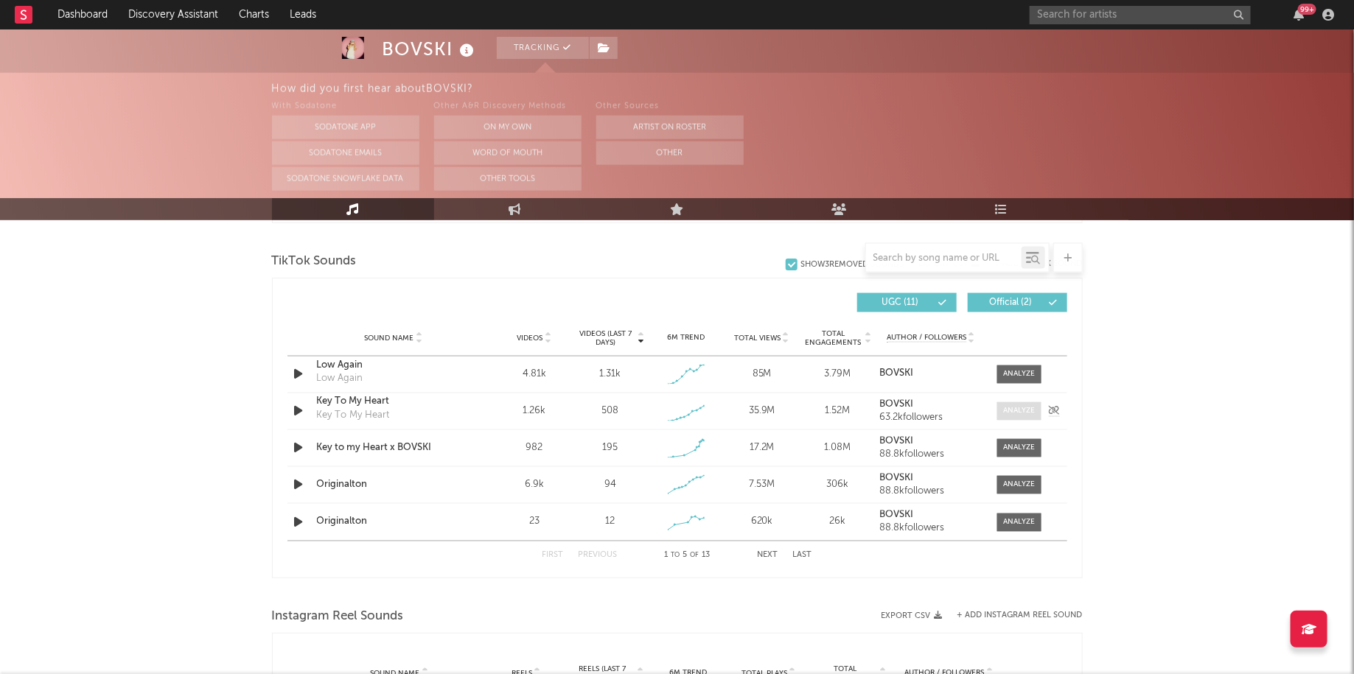
click at [1006, 411] on div at bounding box center [1019, 411] width 32 height 11
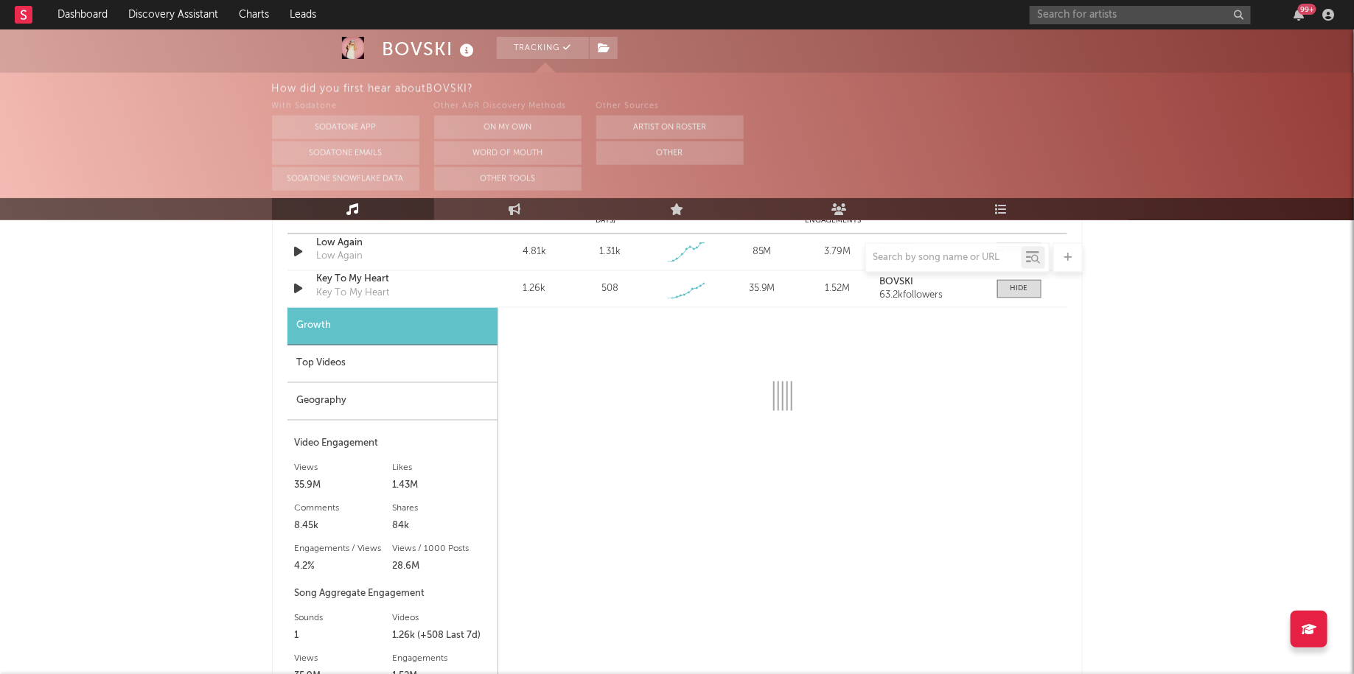
scroll to position [1103, 0]
select select "1w"
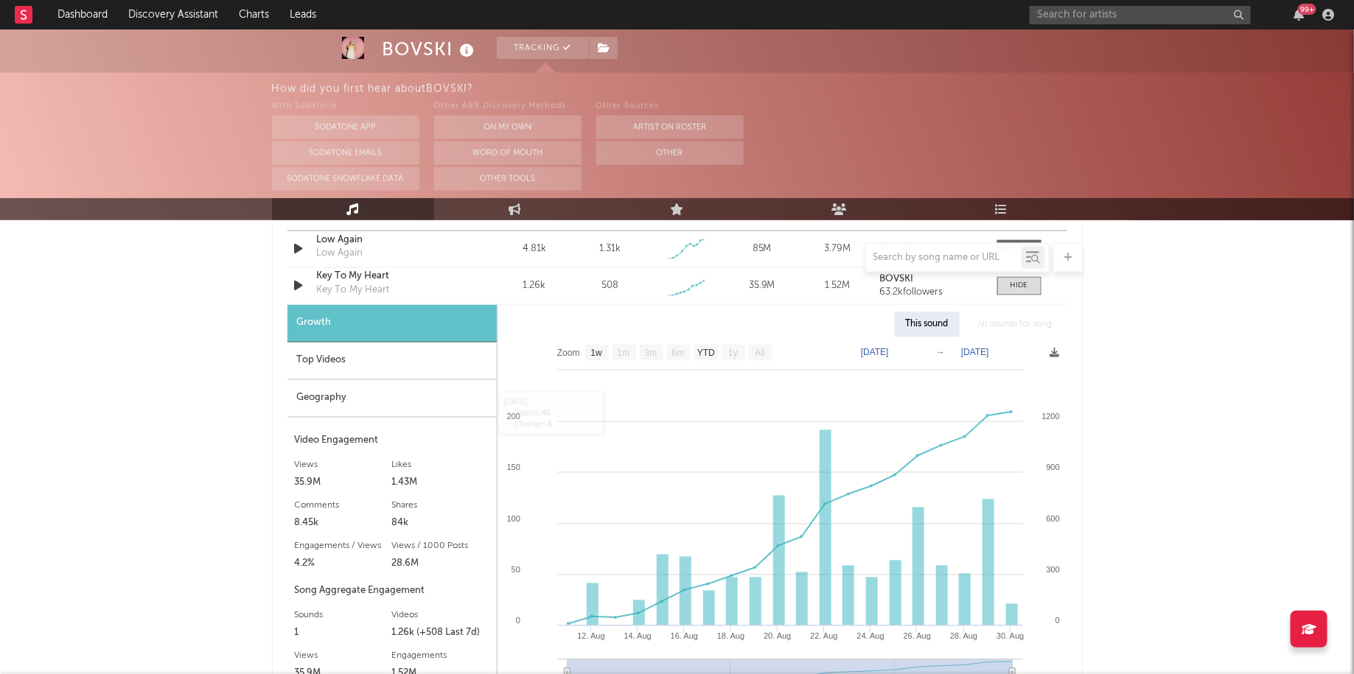
click at [346, 369] on div "Top Videos" at bounding box center [391, 362] width 209 height 38
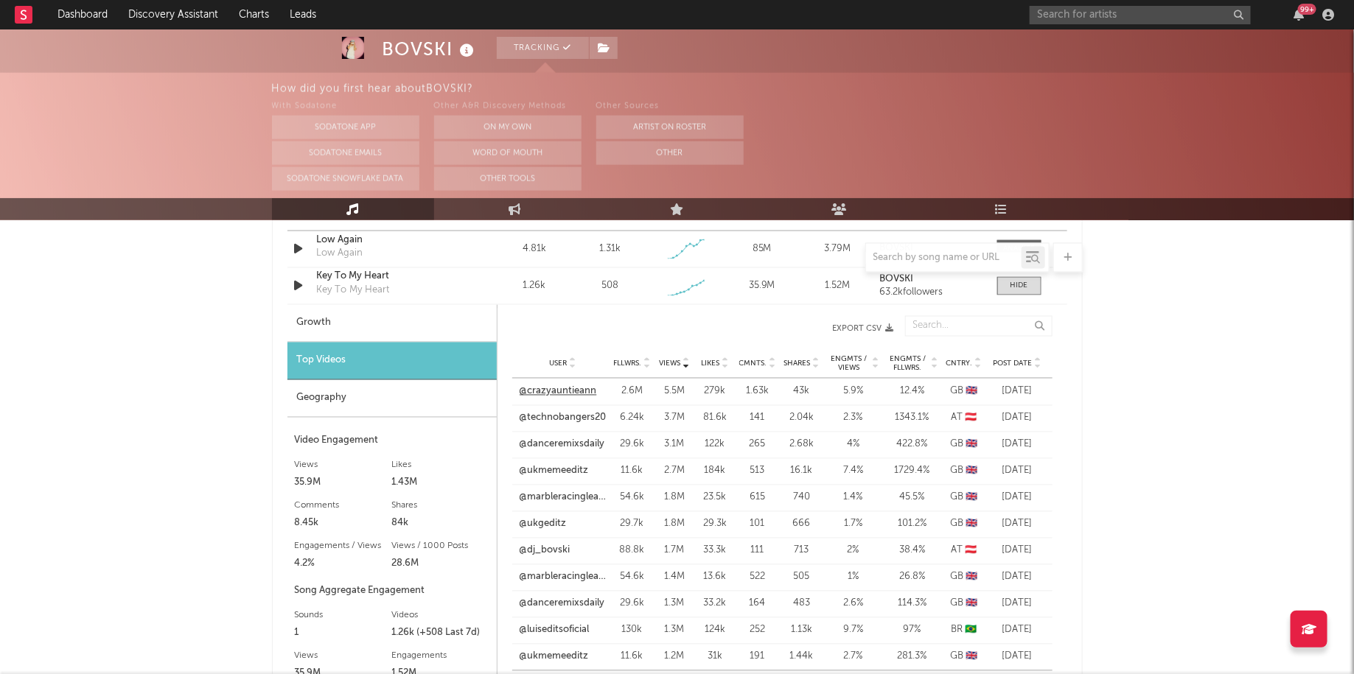
click at [574, 393] on link "@crazyauntieann" at bounding box center [558, 392] width 77 height 15
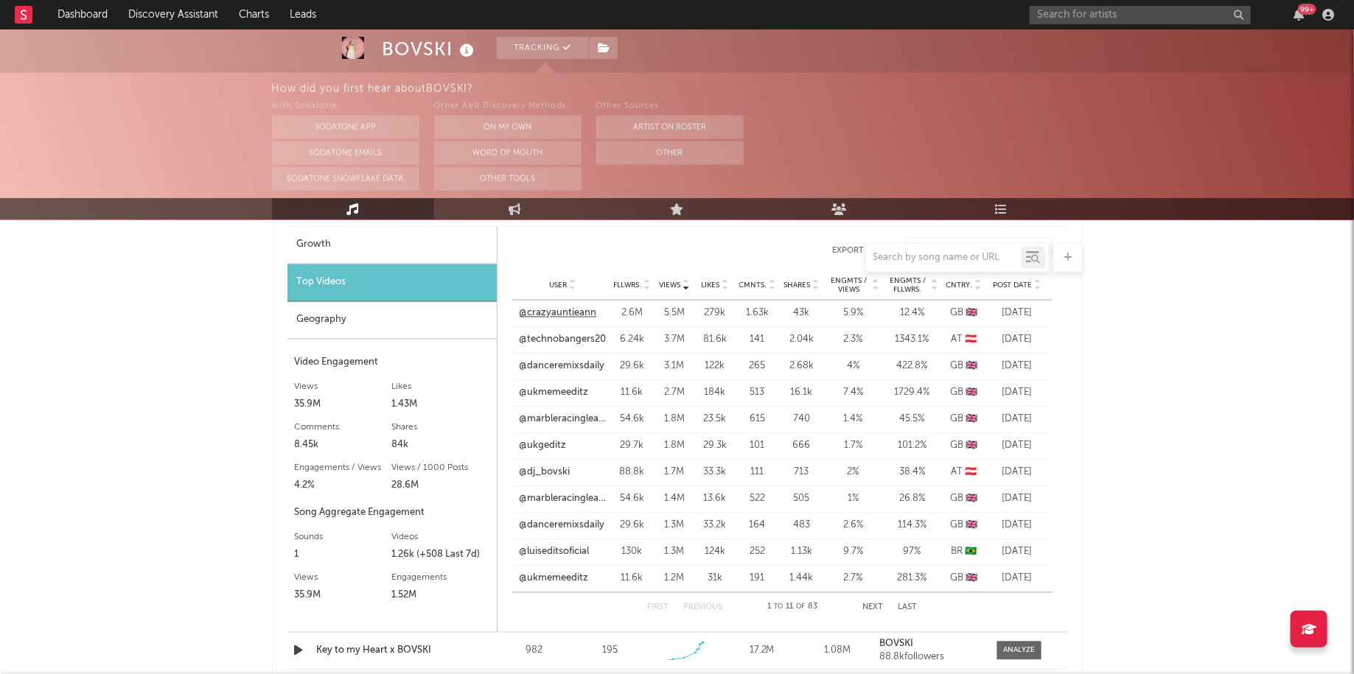
scroll to position [1000, 0]
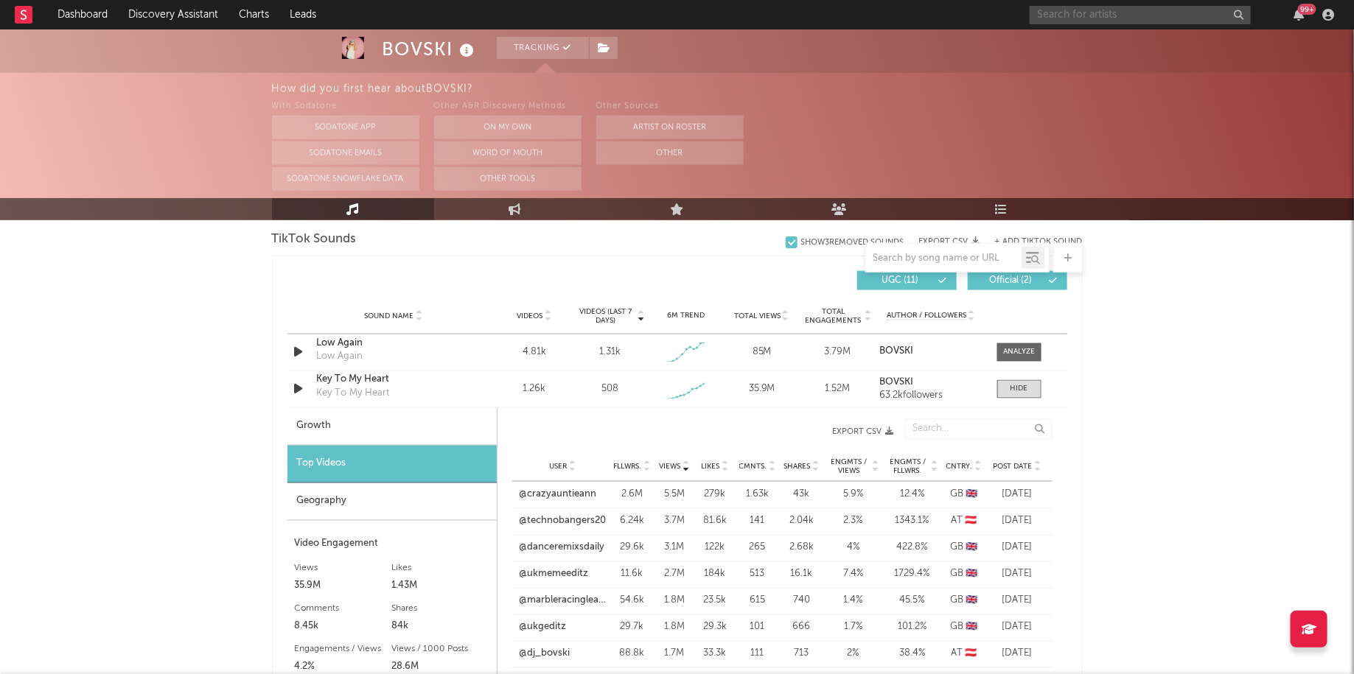
click at [1061, 6] on input "text" at bounding box center [1140, 15] width 221 height 18
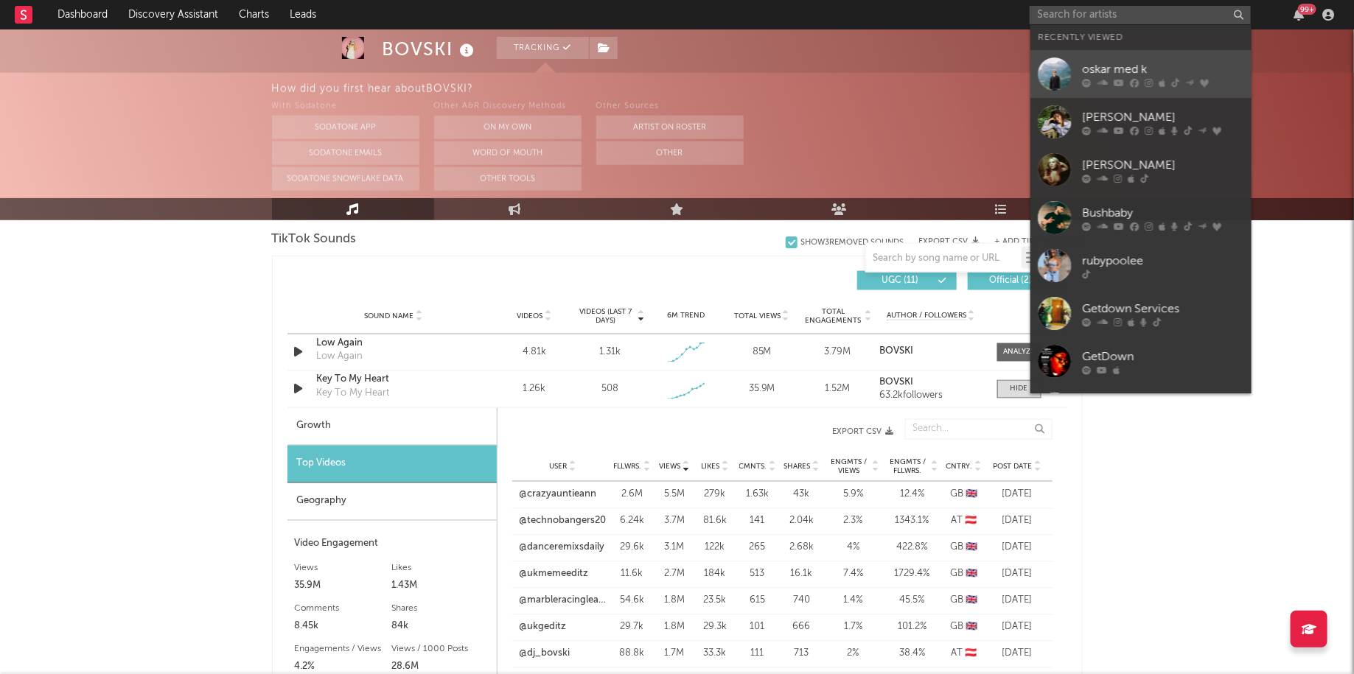
click at [1084, 58] on link "oskar med k" at bounding box center [1140, 74] width 221 height 48
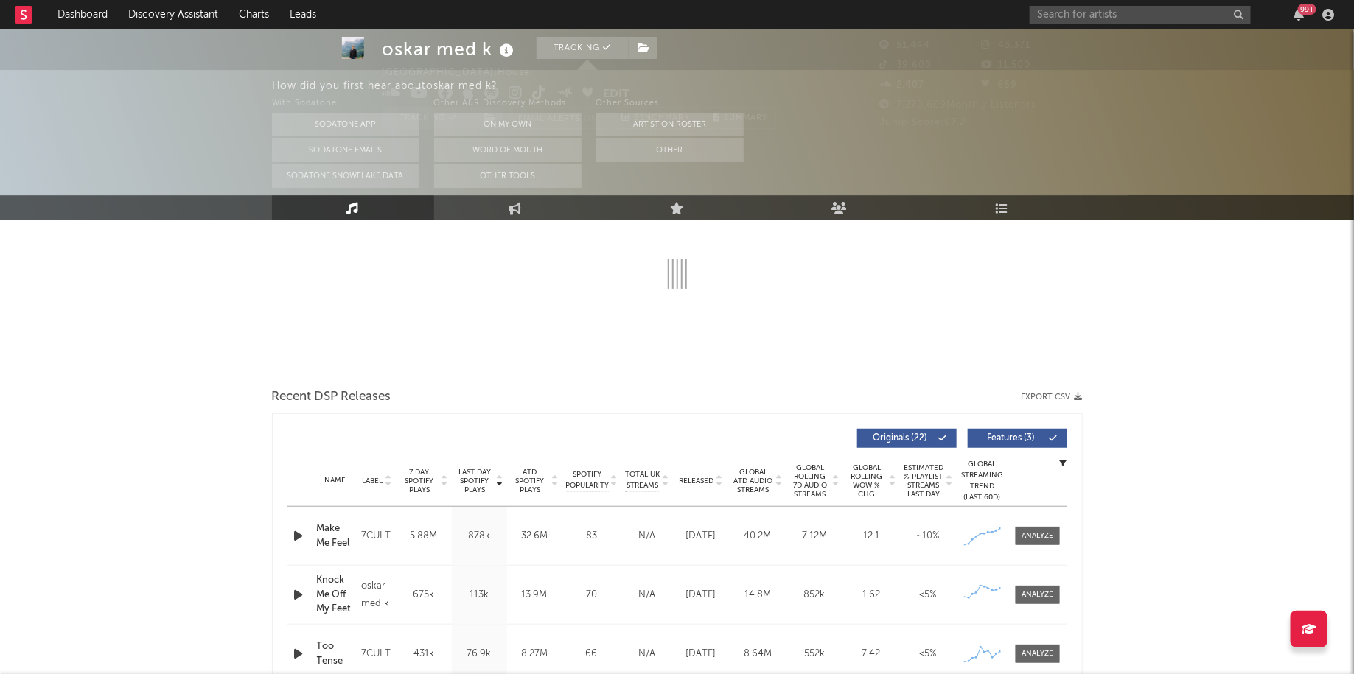
select select "6m"
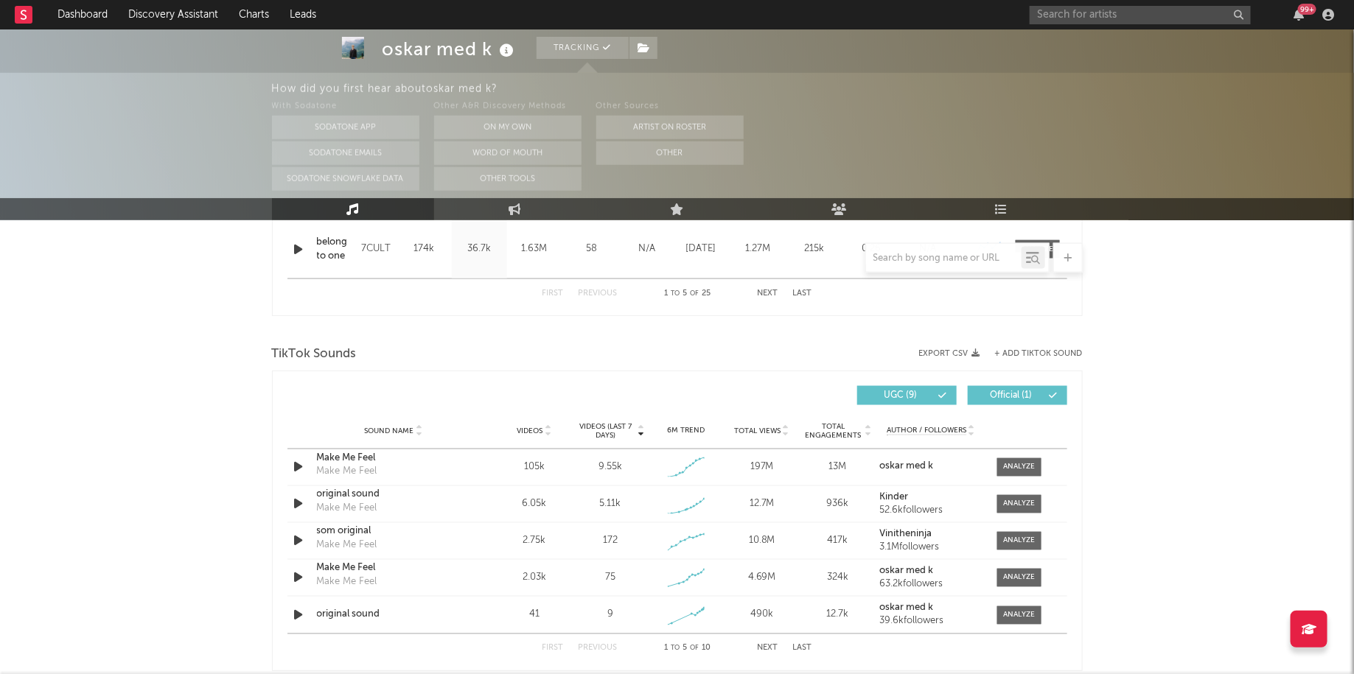
scroll to position [888, 0]
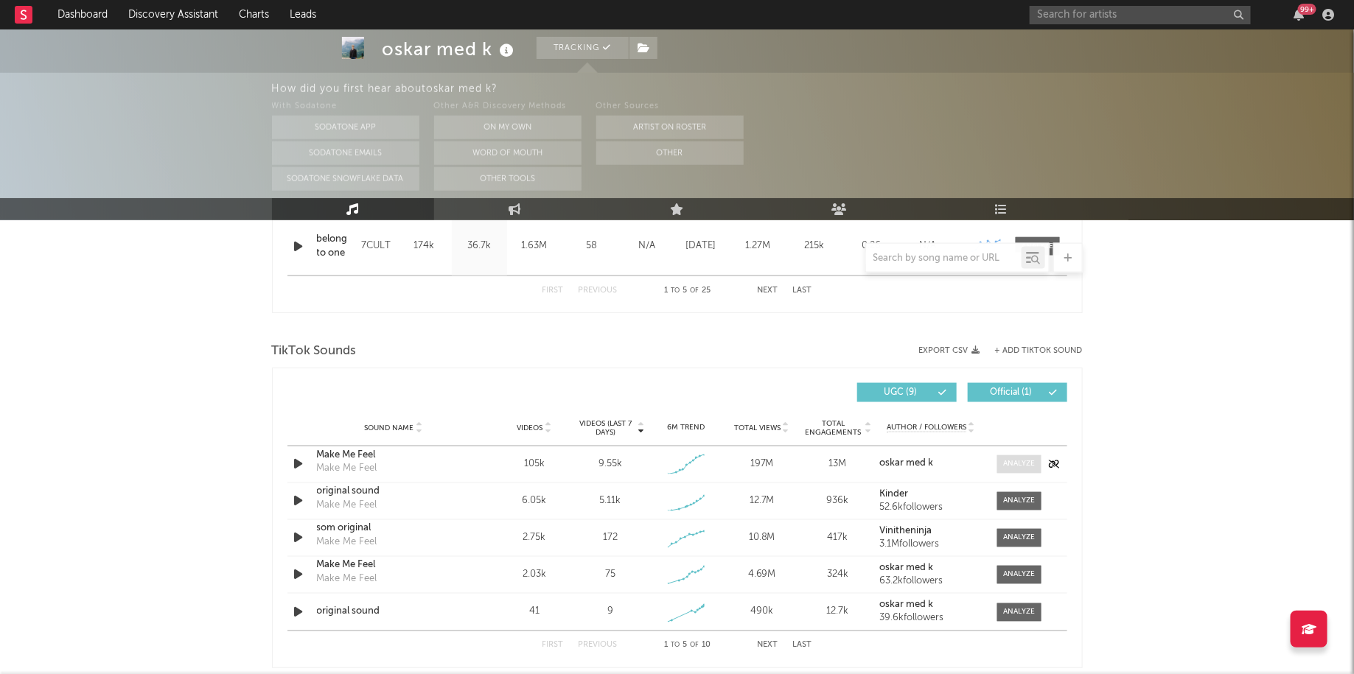
click at [1011, 461] on div at bounding box center [1019, 464] width 32 height 11
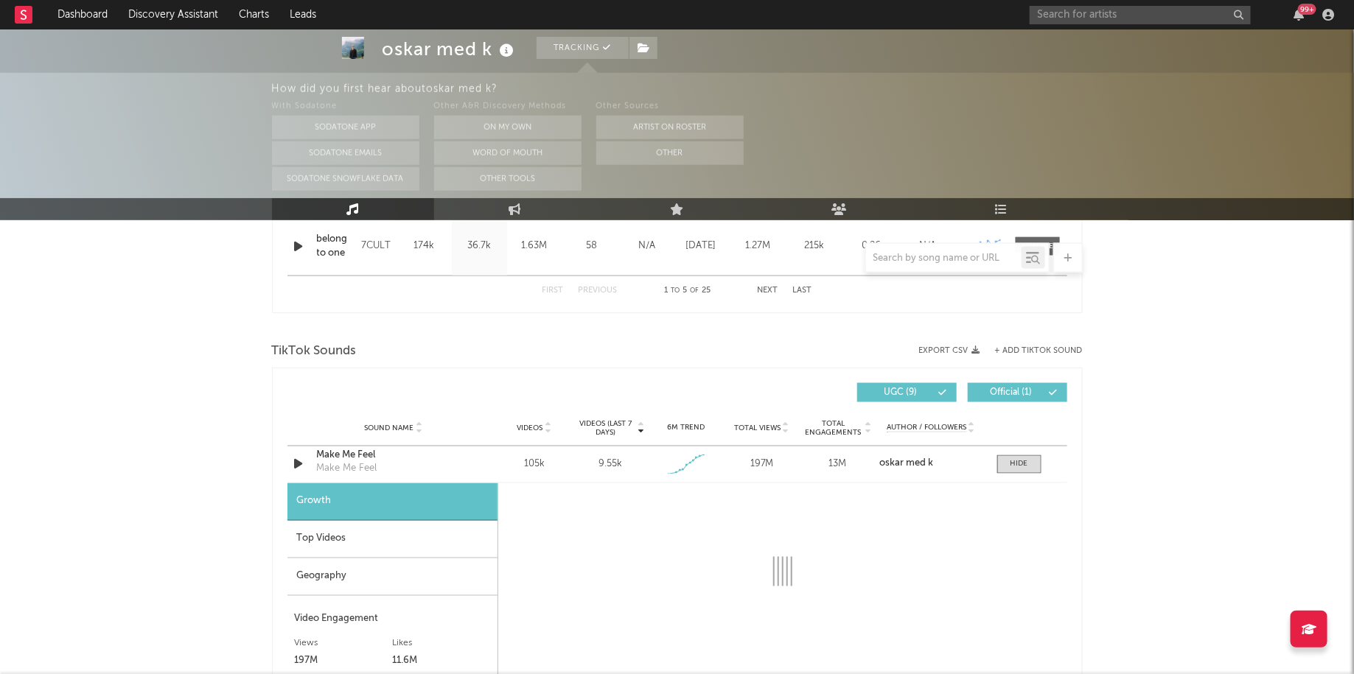
select select "1w"
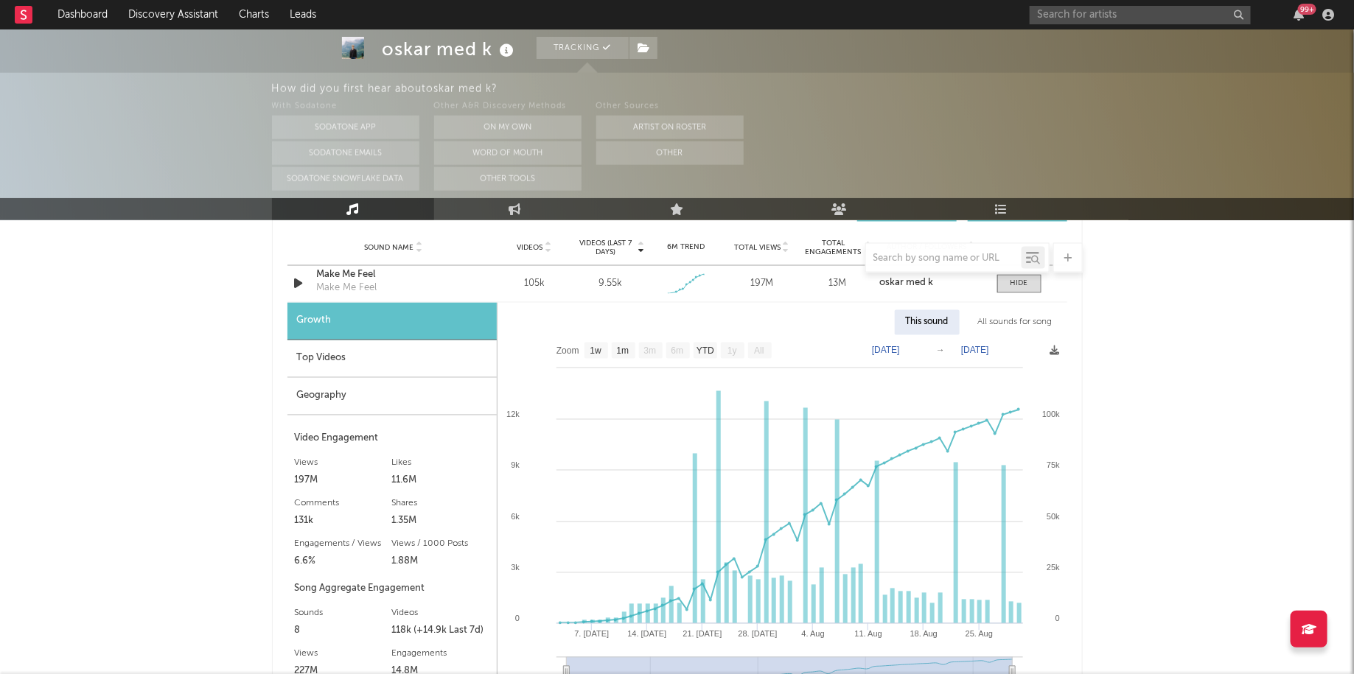
scroll to position [1078, 0]
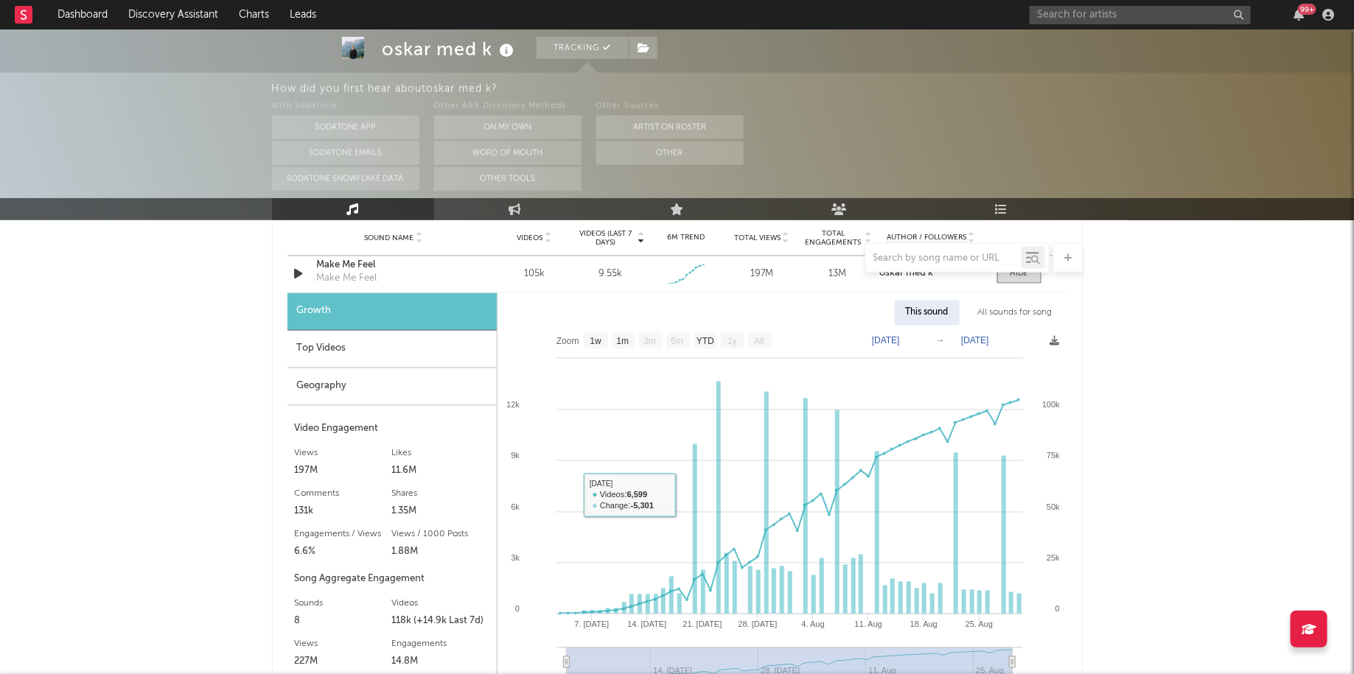
click at [371, 344] on div "Top Videos" at bounding box center [391, 350] width 209 height 38
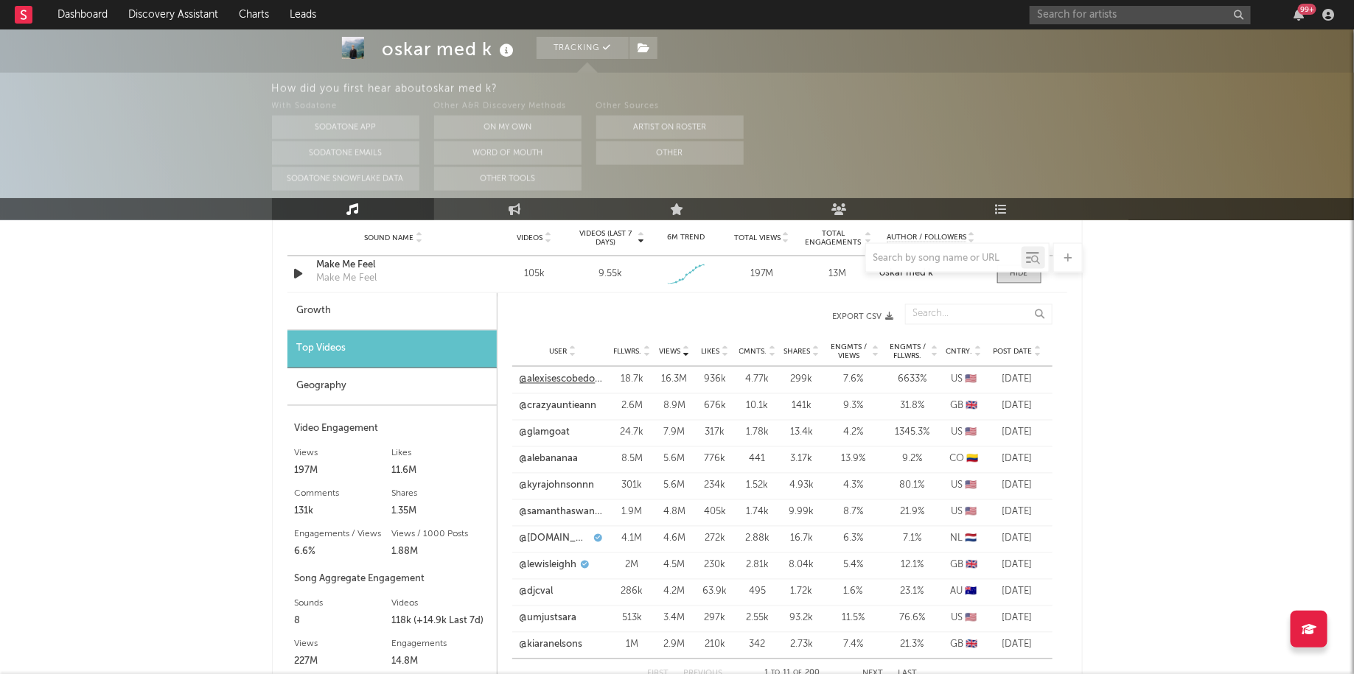
click at [581, 382] on link "@alexisescobedo98" at bounding box center [563, 380] width 87 height 15
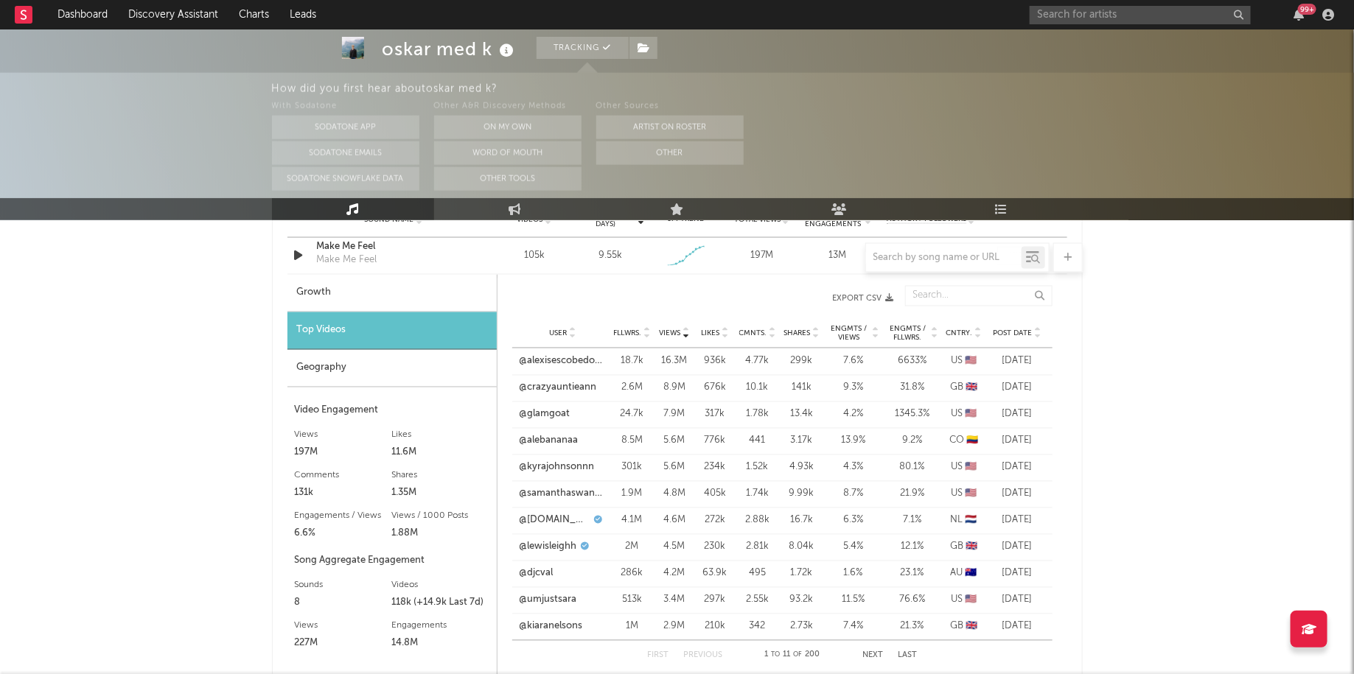
scroll to position [1099, 0]
click at [565, 411] on link "@glamgoat" at bounding box center [545, 412] width 51 height 15
click at [559, 538] on link "@lewisleighh" at bounding box center [548, 545] width 57 height 15
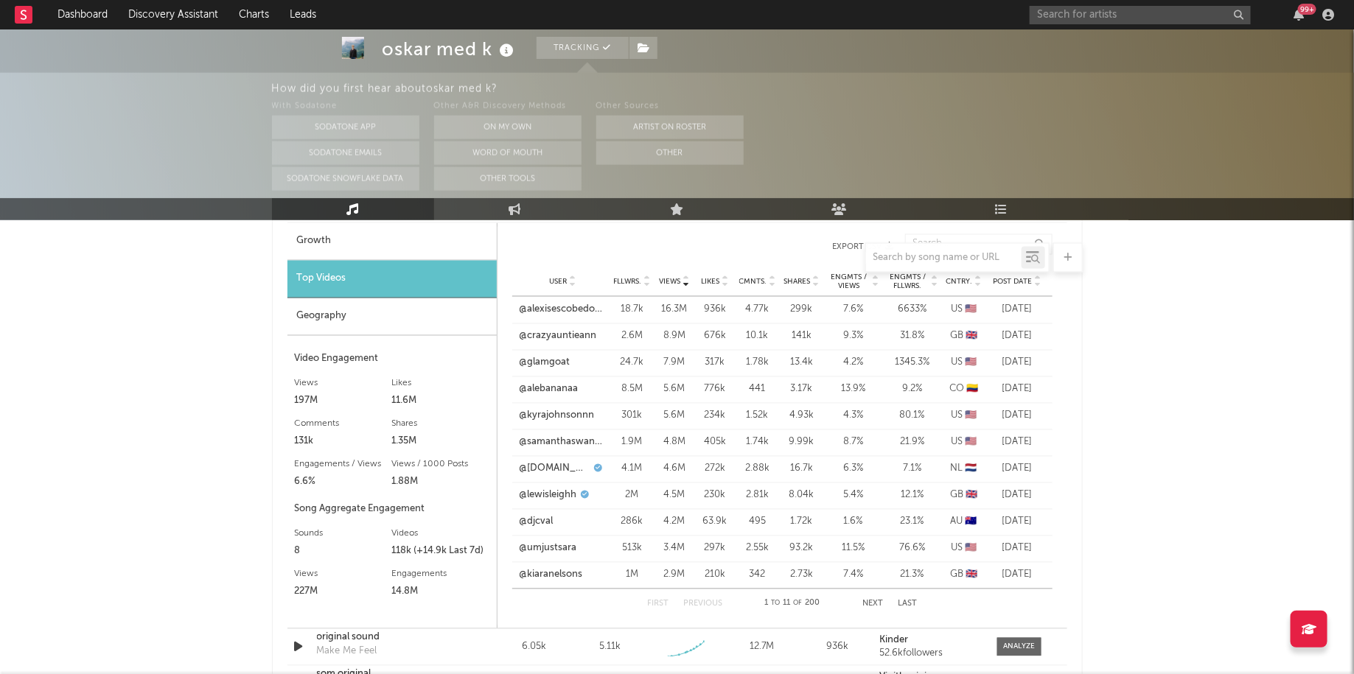
scroll to position [1152, 0]
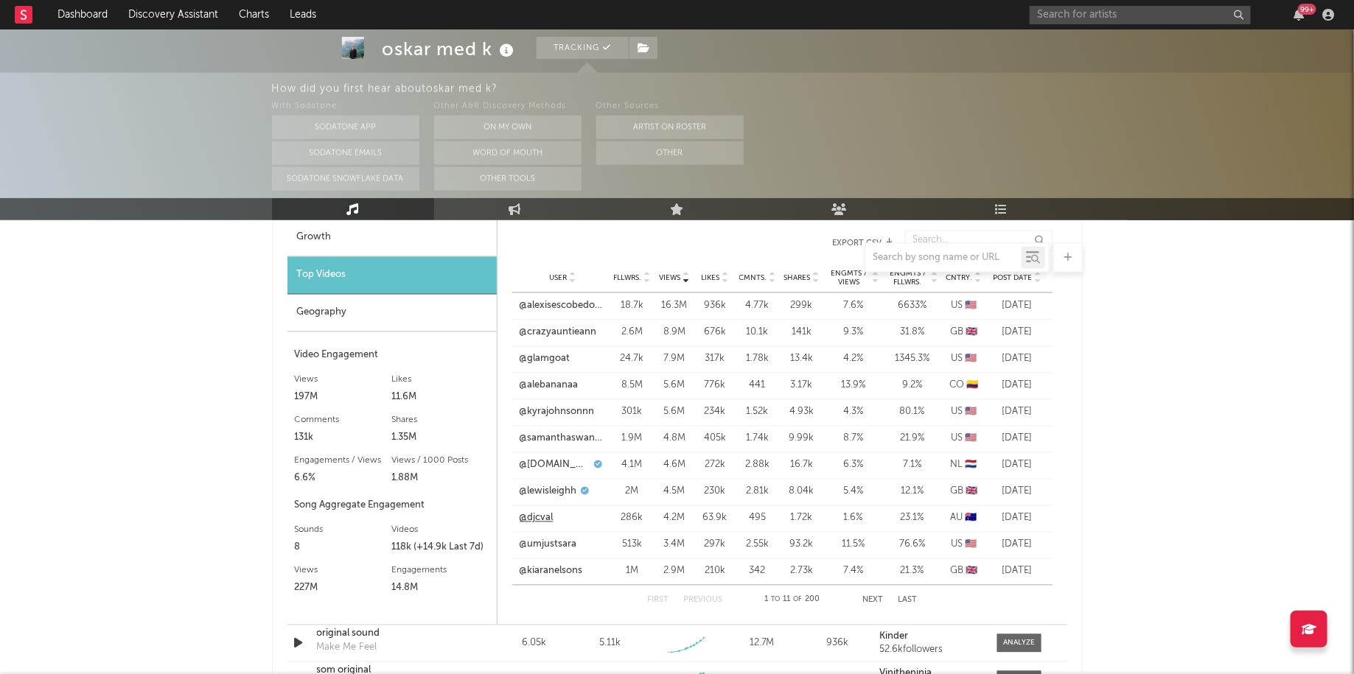
click at [545, 519] on link "@djcval" at bounding box center [537, 518] width 34 height 15
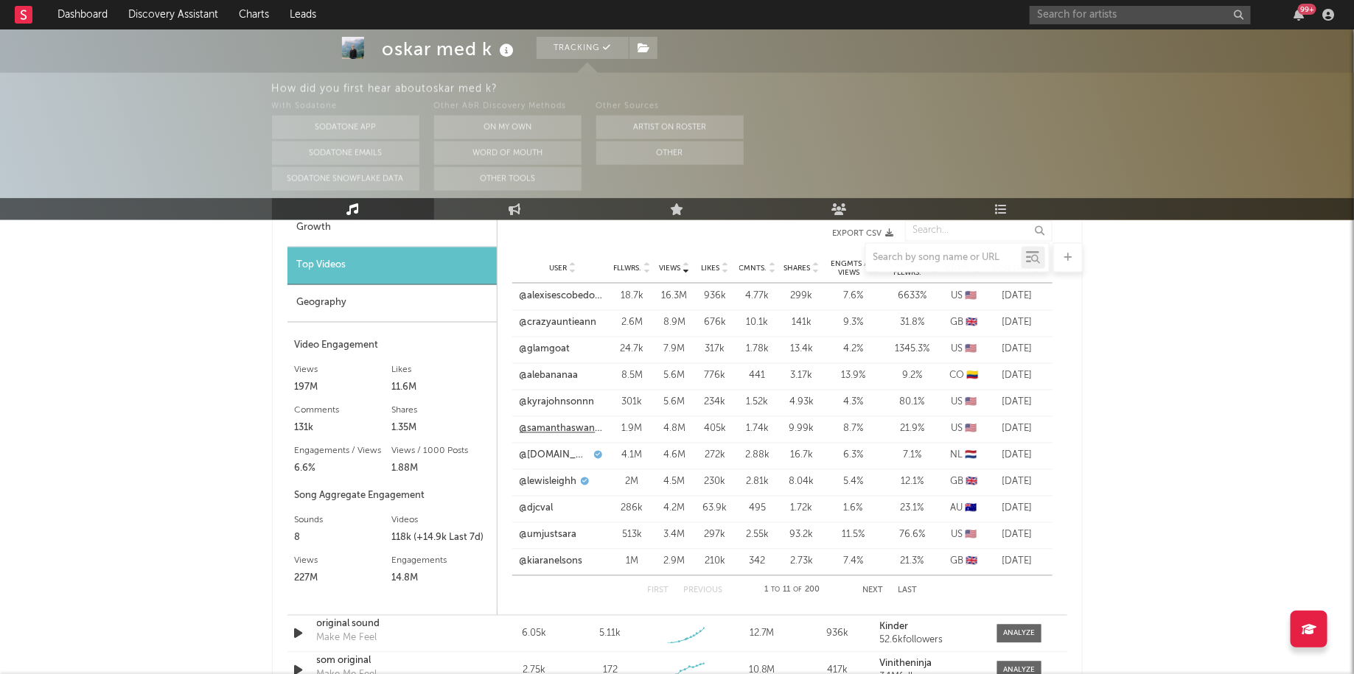
click at [579, 426] on link "@samanthaswanson1" at bounding box center [563, 429] width 87 height 15
click at [591, 565] on div "@kiaranelsons" at bounding box center [563, 562] width 87 height 15
click at [573, 559] on link "@kiaranelsons" at bounding box center [551, 562] width 63 height 15
click at [874, 591] on button "Next" at bounding box center [872, 591] width 21 height 8
click at [565, 298] on link "@ratomilton" at bounding box center [547, 297] width 55 height 15
